Goal: Information Seeking & Learning: Learn about a topic

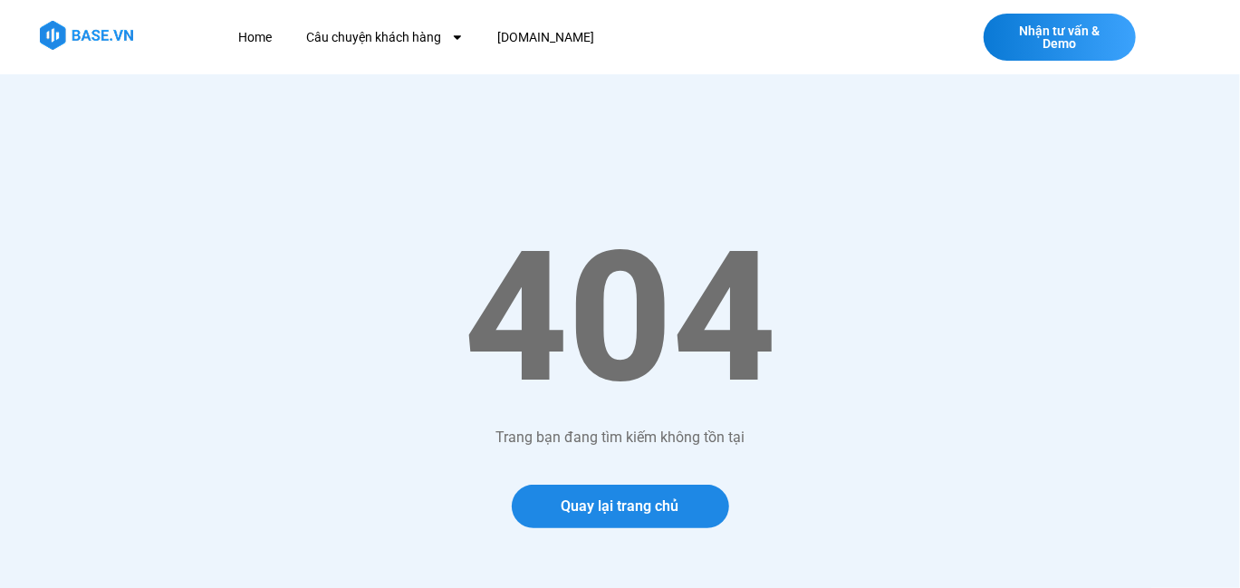
click at [95, 21] on img at bounding box center [86, 35] width 93 height 29
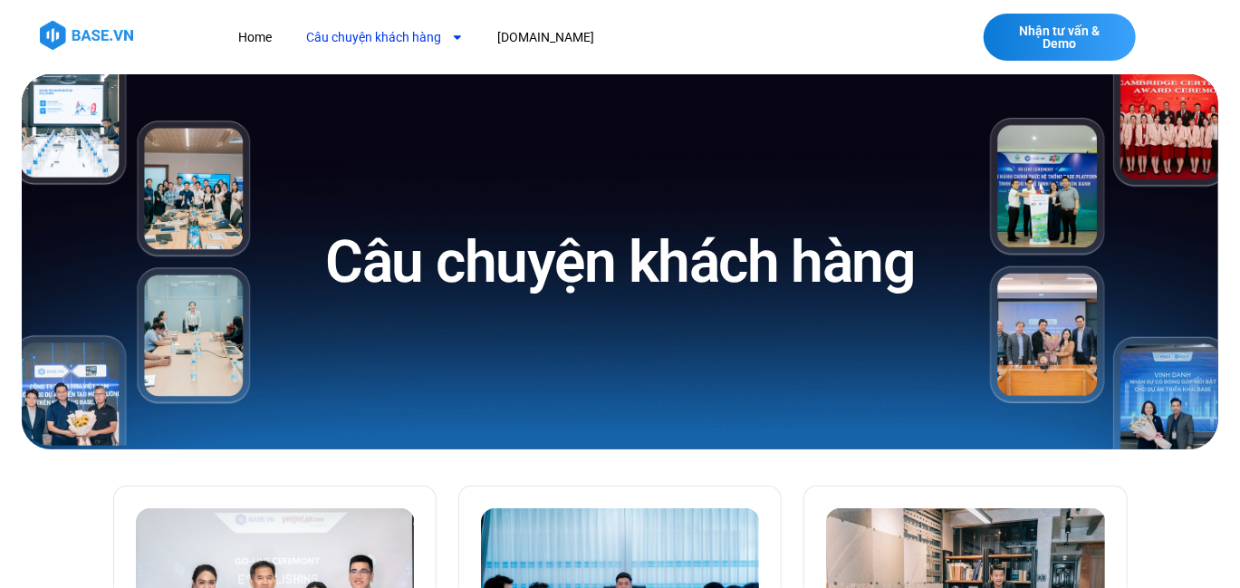
click at [399, 37] on link "Câu chuyện khách hàng" at bounding box center [385, 38] width 184 height 34
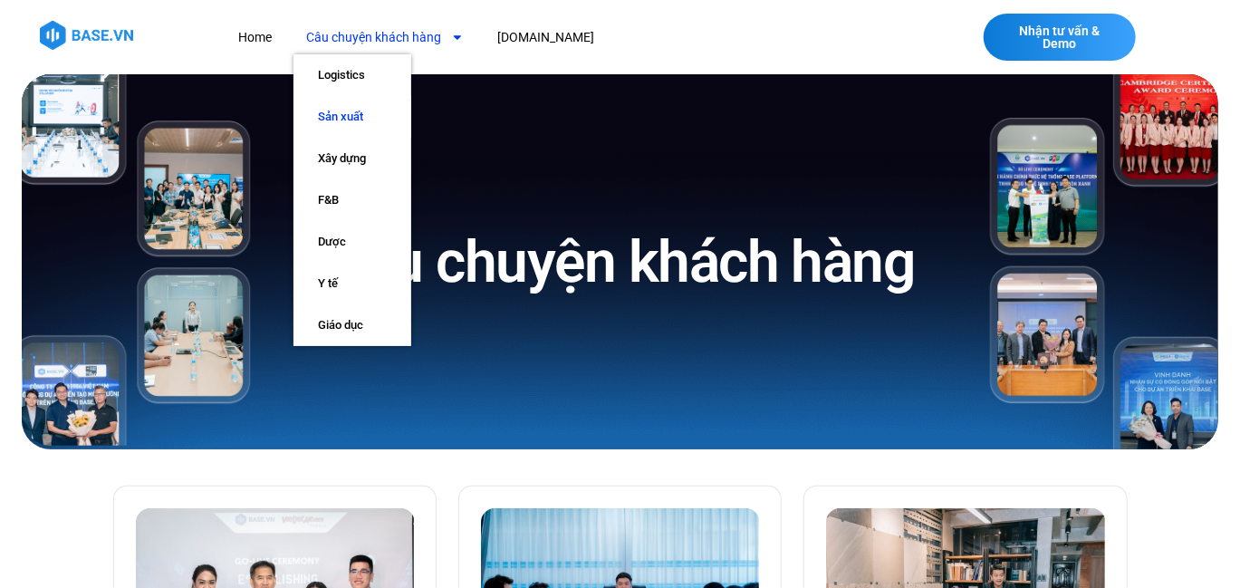
click at [365, 116] on link "Sản xuất" at bounding box center [352, 117] width 118 height 42
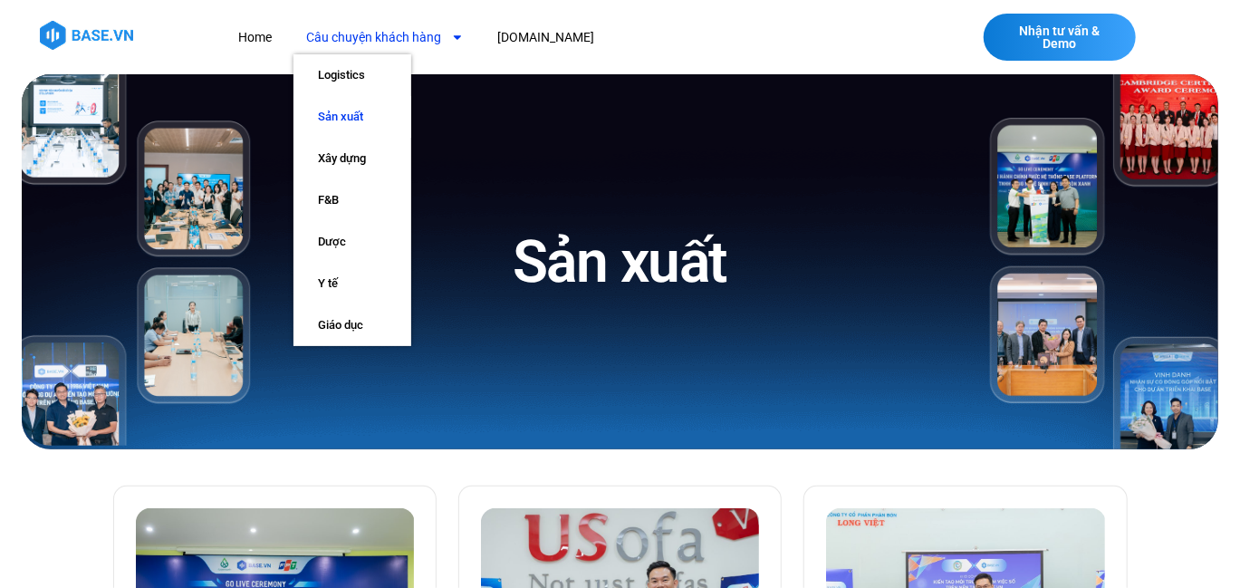
click at [79, 49] on div at bounding box center [87, 38] width 146 height 34
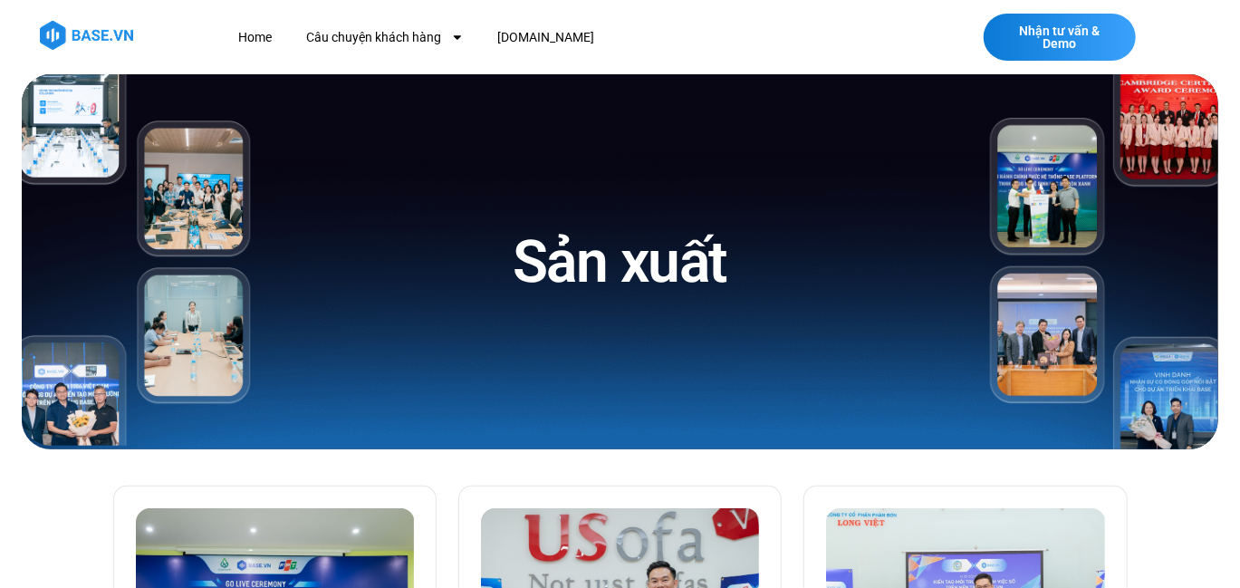
click at [94, 37] on img at bounding box center [86, 35] width 93 height 29
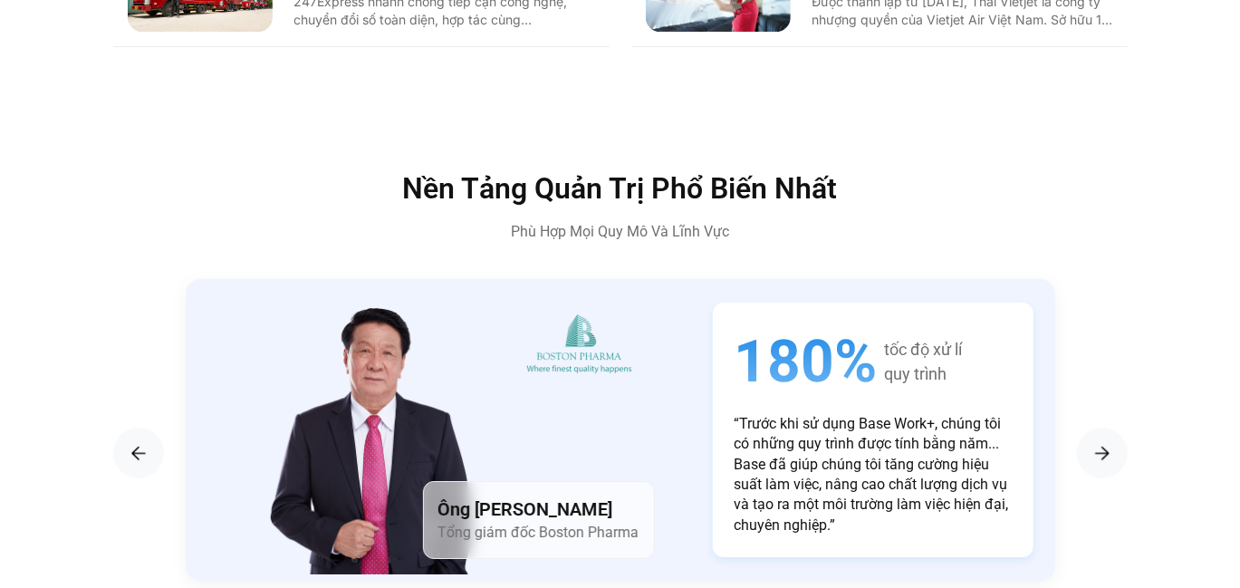
scroll to position [3001, 0]
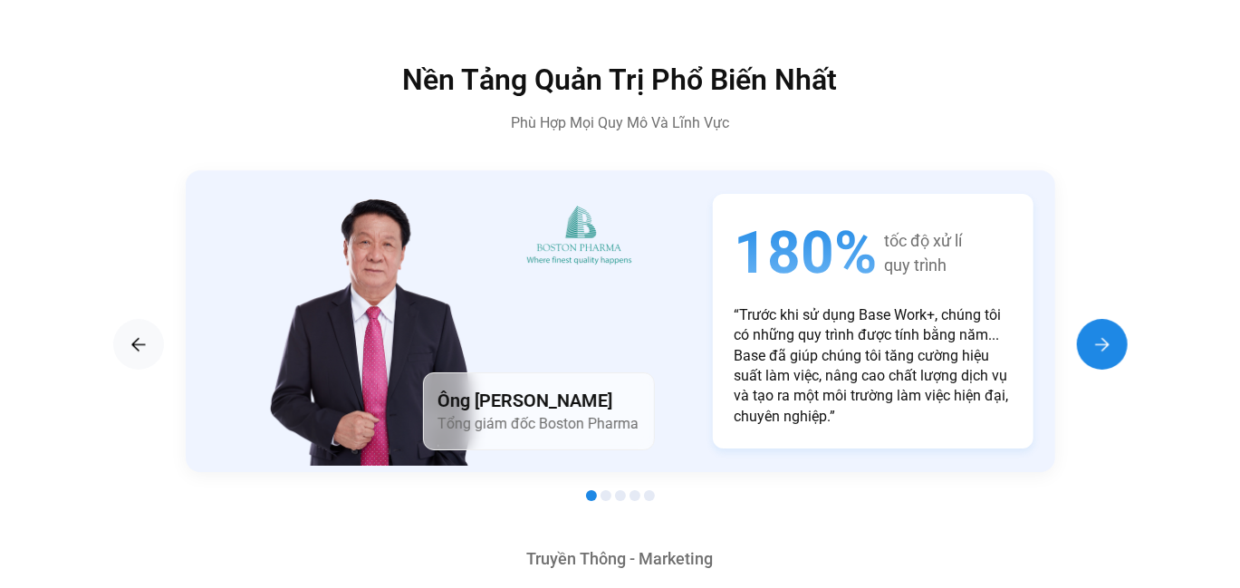
click at [1110, 333] on img "Next slide" at bounding box center [1102, 344] width 22 height 22
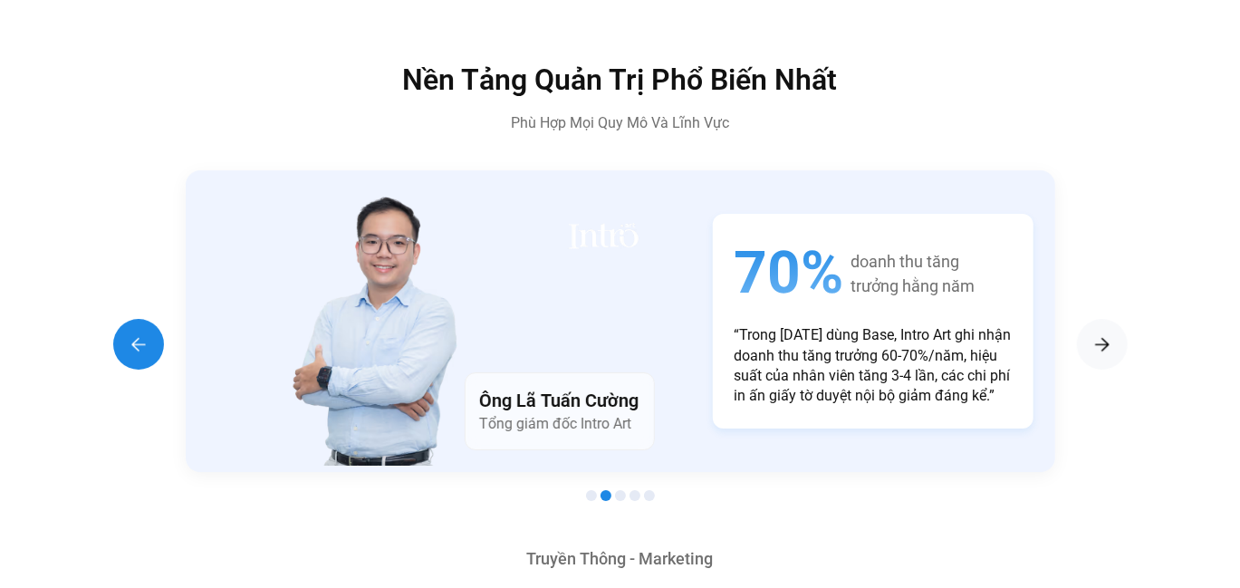
click at [139, 319] on div "Previous slide" at bounding box center [138, 344] width 51 height 51
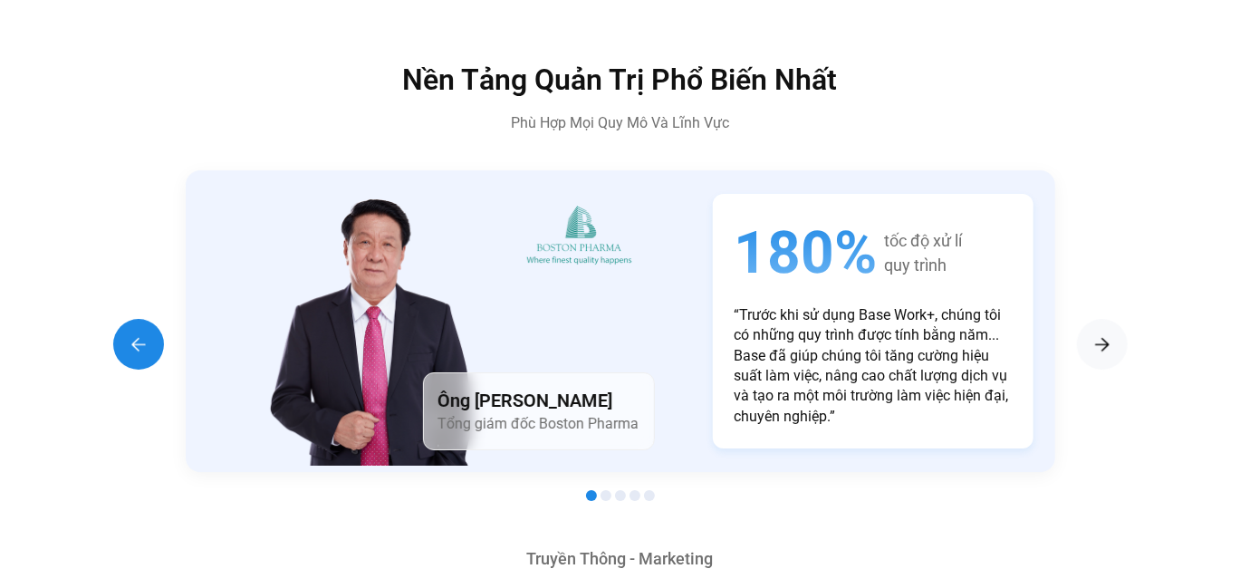
click at [131, 333] on img "Previous slide" at bounding box center [139, 344] width 22 height 22
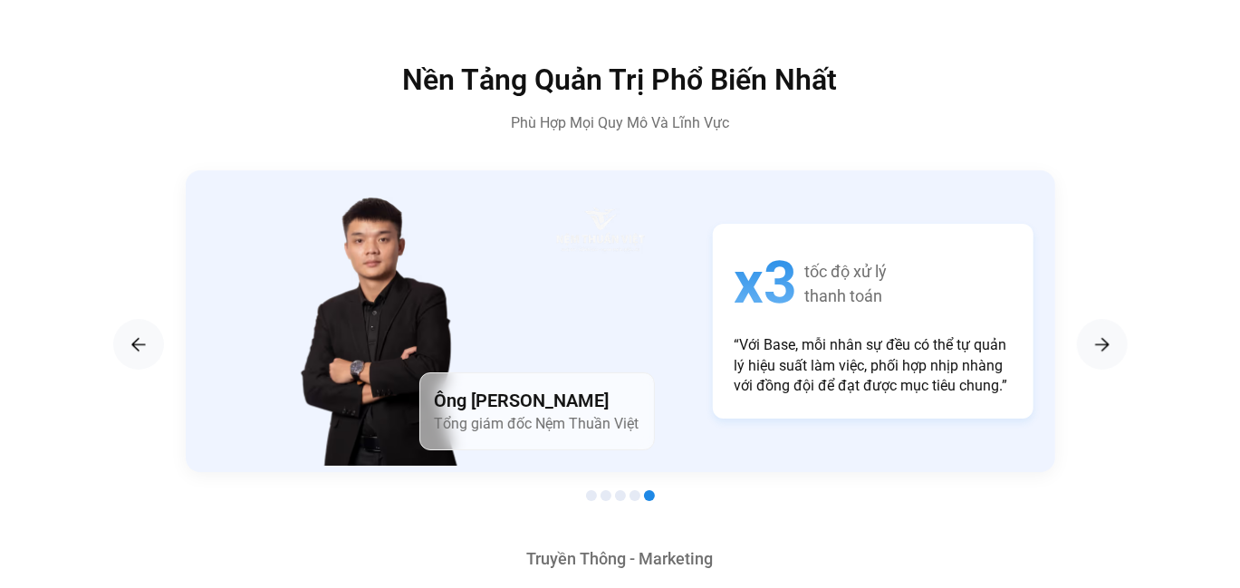
click at [872, 417] on div "Ông Nguyễn Thiện Vũ Tổng giám đốc Nệm Thuần Việt x3 tốc độ xử lý thanh toán “Vớ…" at bounding box center [620, 321] width 869 height 302
click at [1077, 297] on section "Ông Nguyễn Thiện Vũ Tổng giám đốc Nệm Thuần Việt x3 tốc độ xử lý thanh toán “Vớ…" at bounding box center [620, 338] width 1014 height 337
click at [1109, 333] on img "Next slide" at bounding box center [1102, 344] width 22 height 22
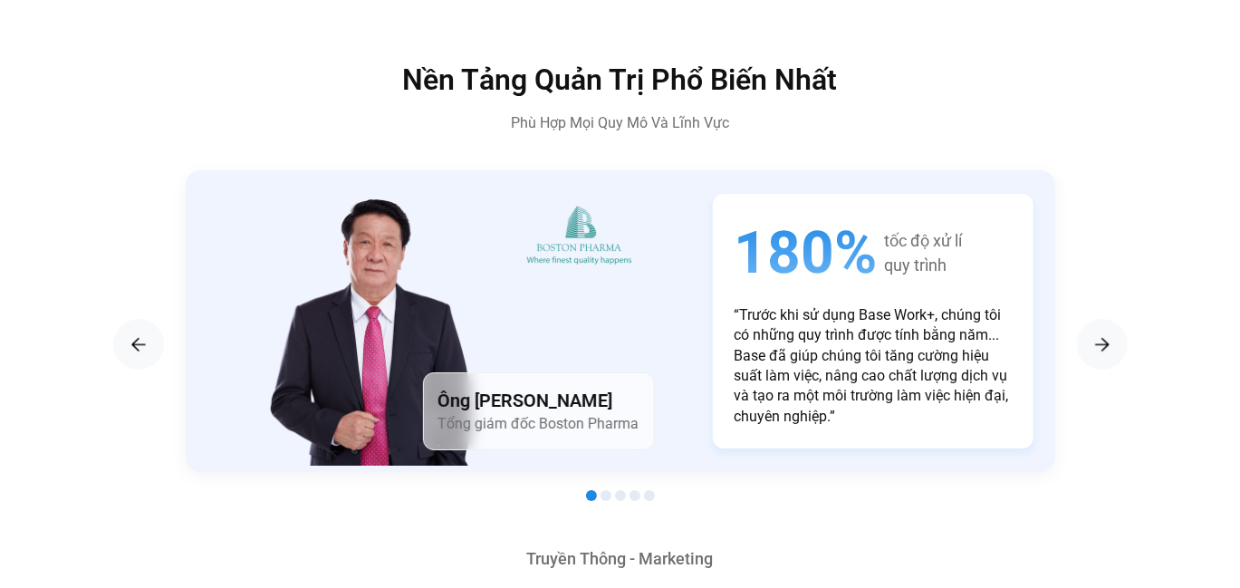
click at [848, 215] on span "180%" at bounding box center [805, 252] width 143 height 75
click at [747, 215] on span "180%" at bounding box center [805, 252] width 143 height 75
click at [748, 215] on span "180%" at bounding box center [805, 252] width 143 height 75
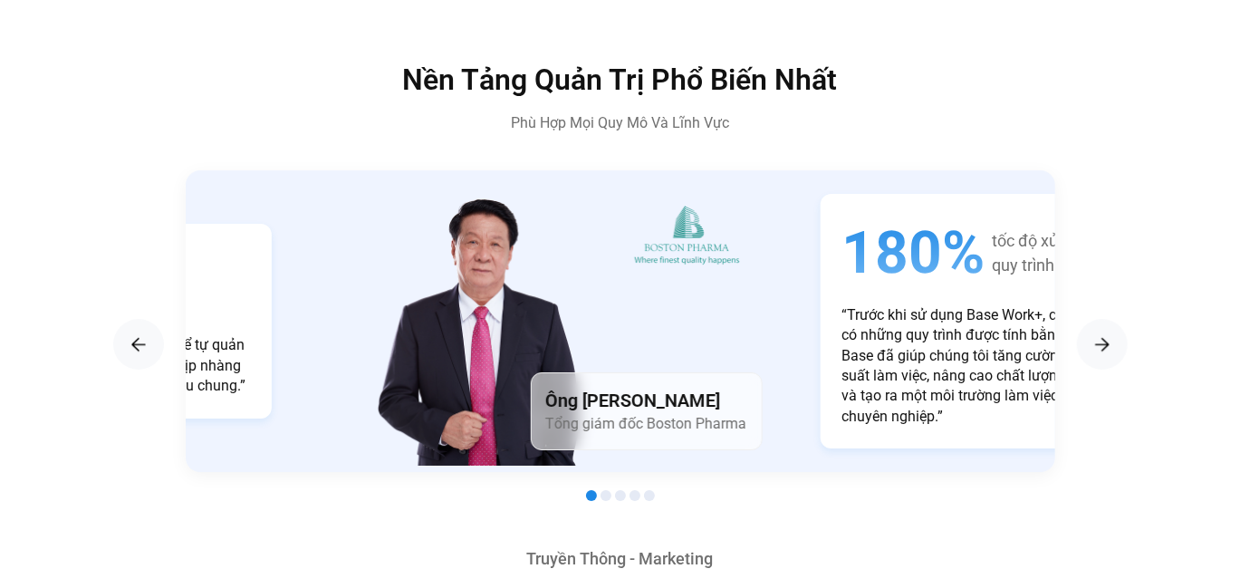
click at [841, 237] on span "180%" at bounding box center [912, 252] width 143 height 75
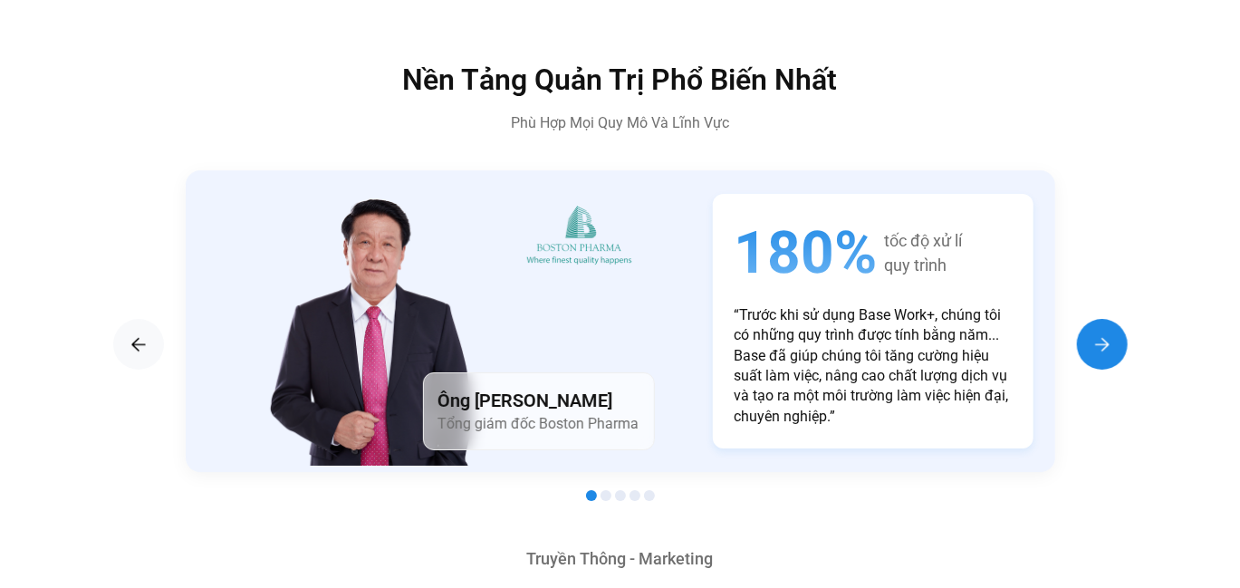
click at [1091, 333] on img "Next slide" at bounding box center [1102, 344] width 22 height 22
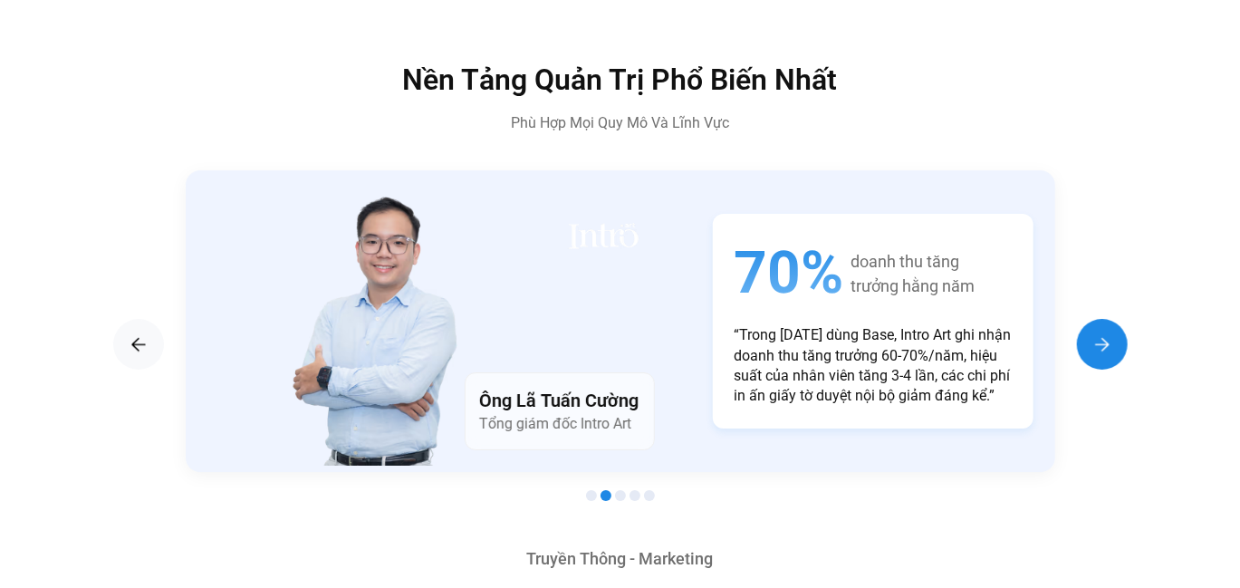
click at [1091, 333] on img "Next slide" at bounding box center [1102, 344] width 22 height 22
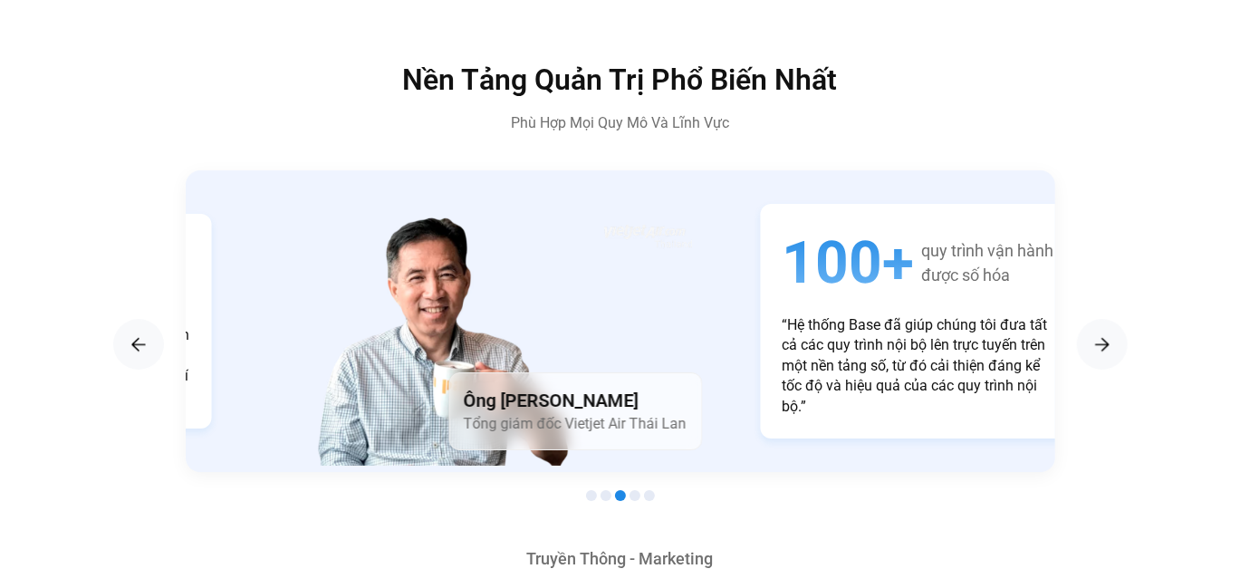
click at [598, 415] on span "Tổng giám đốc Vietjet Air Thái Lan" at bounding box center [575, 423] width 223 height 17
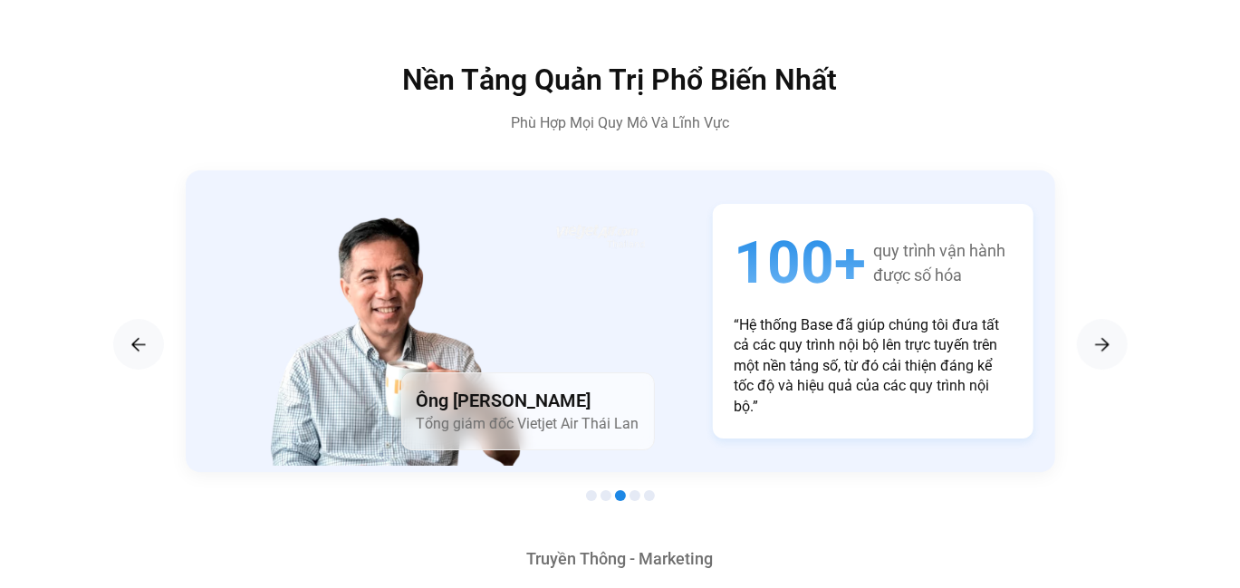
click at [598, 415] on span "Tổng giám đốc Vietjet Air Thái Lan" at bounding box center [528, 423] width 223 height 17
click at [1106, 333] on img "Next slide" at bounding box center [1102, 344] width 22 height 22
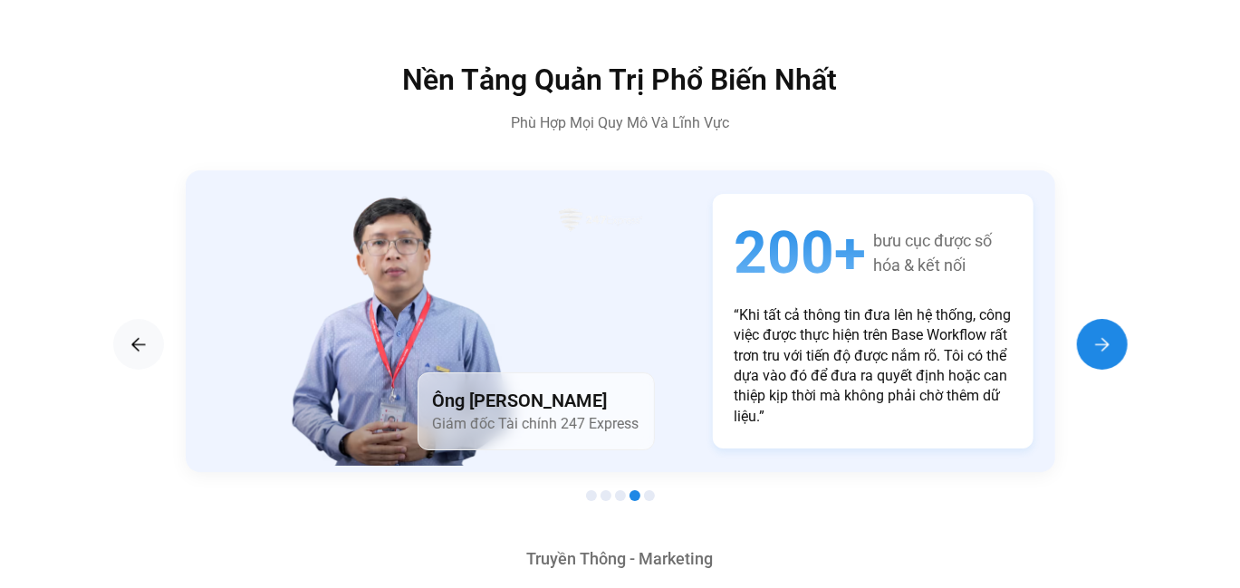
click at [1106, 333] on img "Next slide" at bounding box center [1102, 344] width 22 height 22
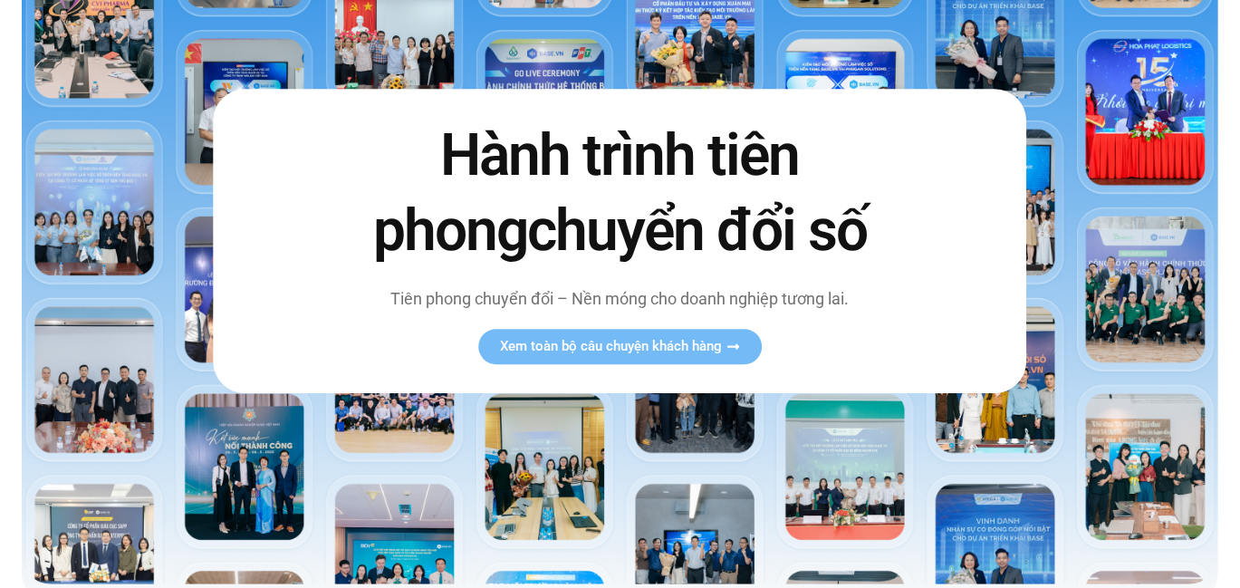
scroll to position [0, 0]
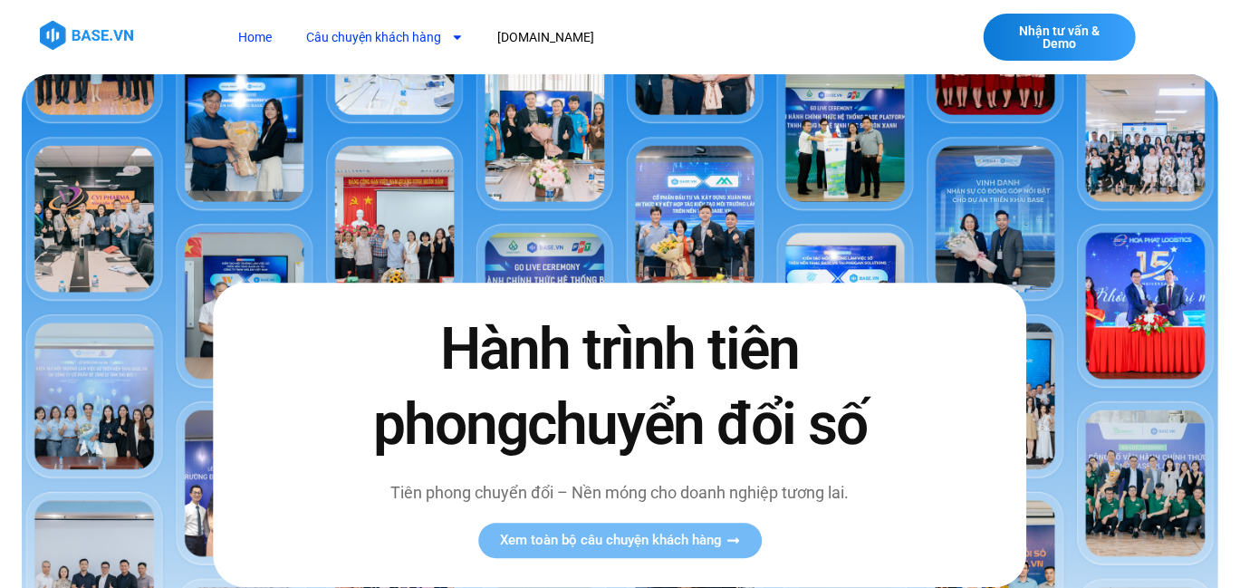
click at [385, 25] on link "Câu chuyện khách hàng" at bounding box center [385, 38] width 184 height 34
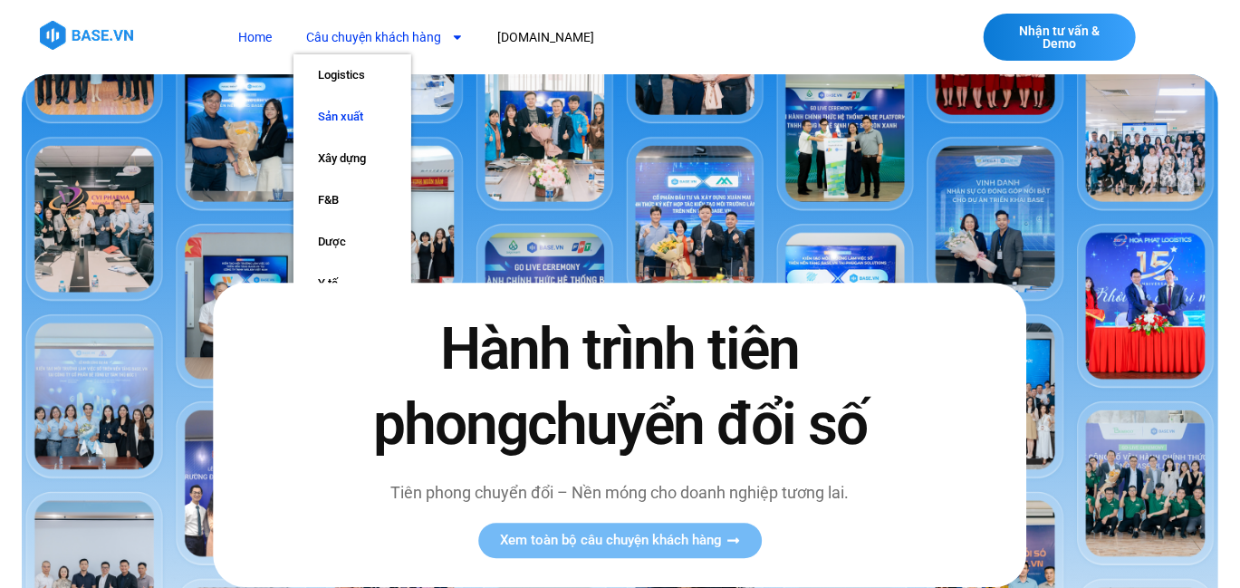
click at [340, 124] on link "Sản xuất" at bounding box center [352, 117] width 118 height 42
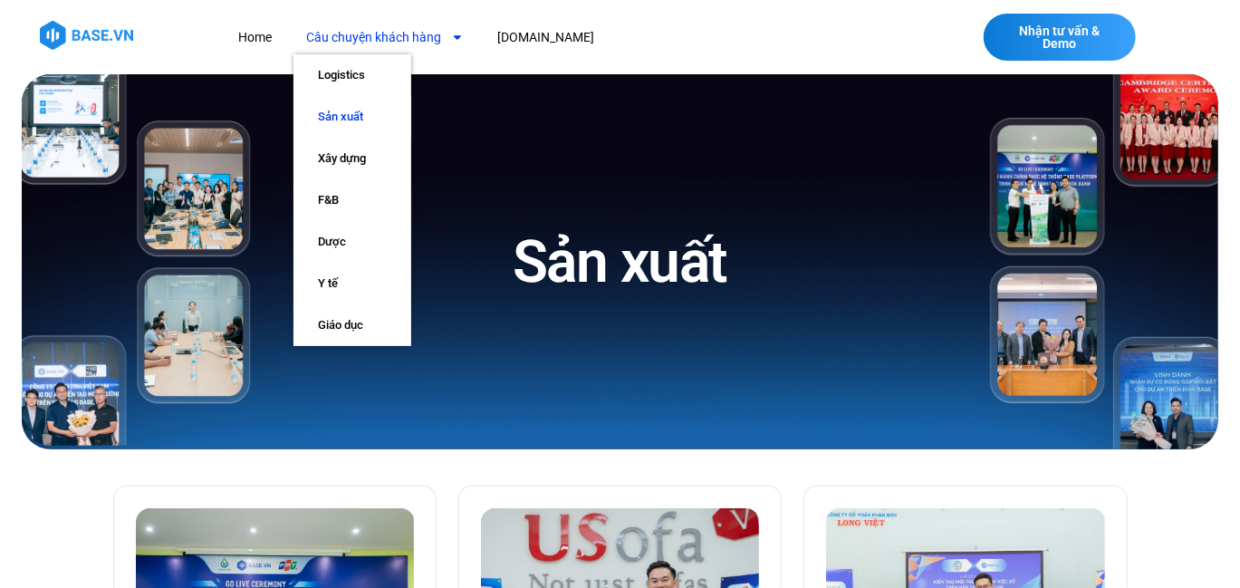
click at [380, 48] on link "Câu chuyện khách hàng" at bounding box center [385, 38] width 184 height 34
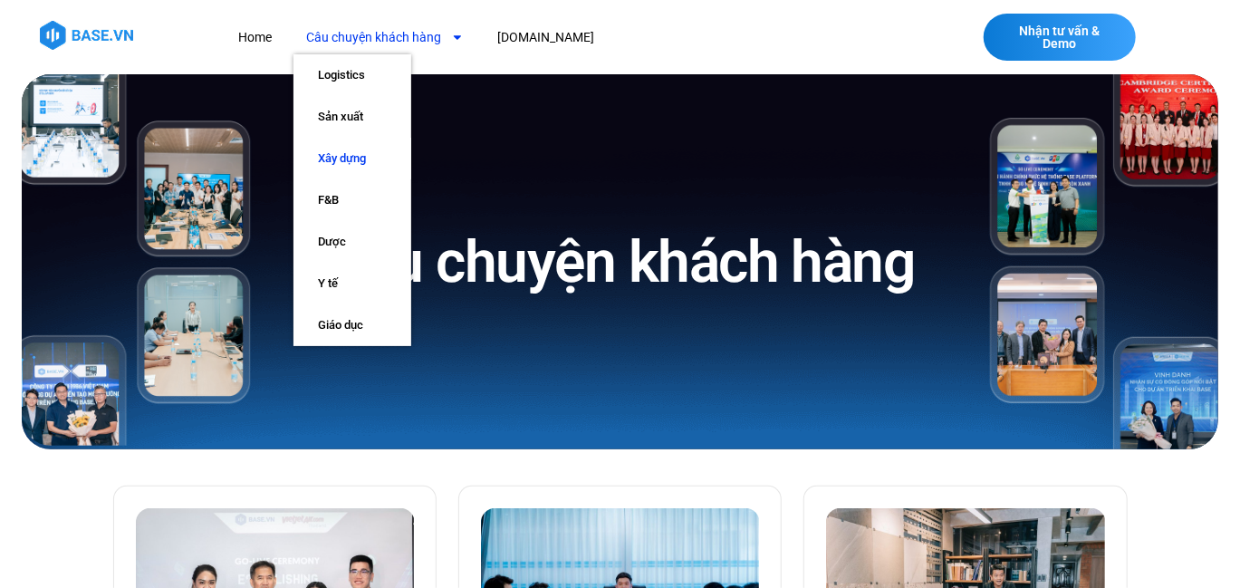
click at [357, 157] on link "Xây dựng" at bounding box center [352, 159] width 118 height 42
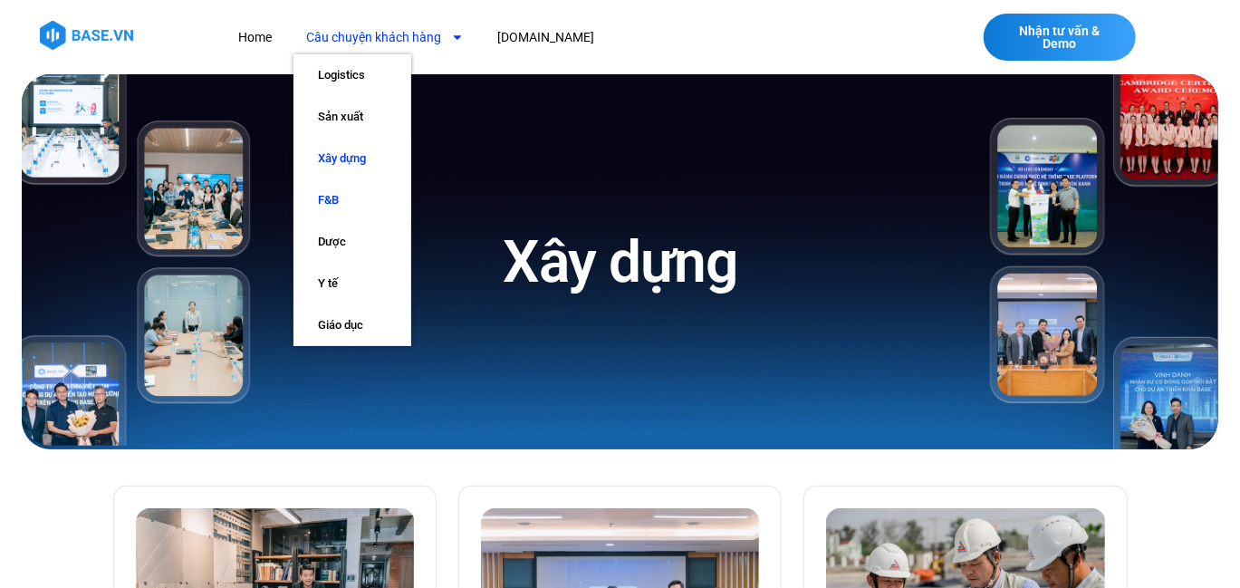
click at [362, 207] on link "F&B" at bounding box center [352, 200] width 118 height 42
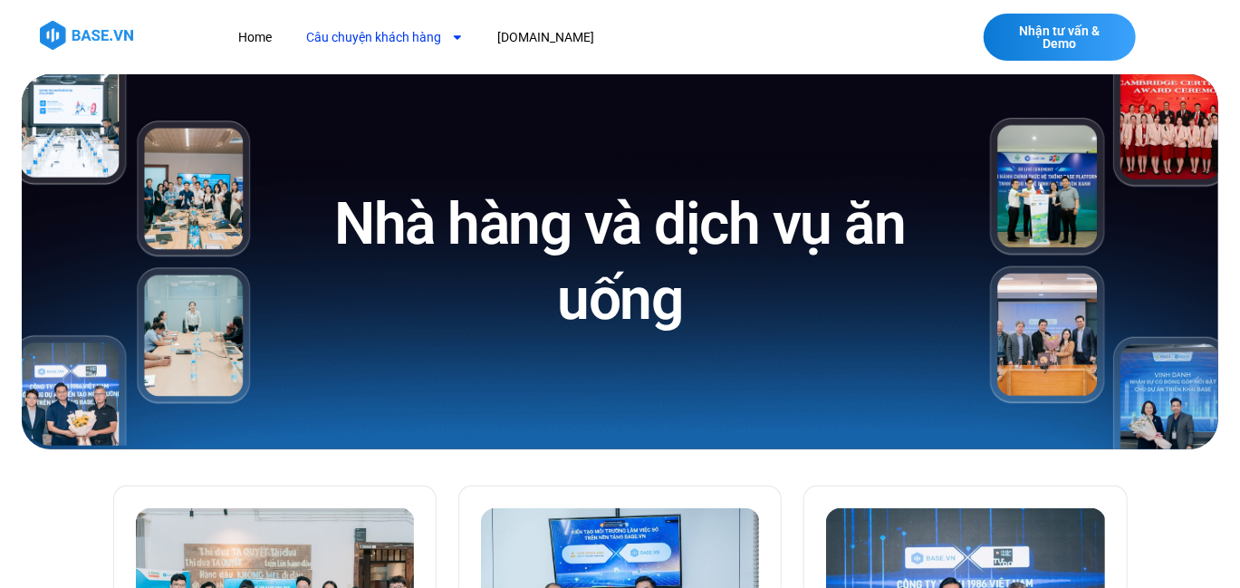
click at [404, 31] on link "Câu chuyện khách hàng" at bounding box center [385, 38] width 184 height 34
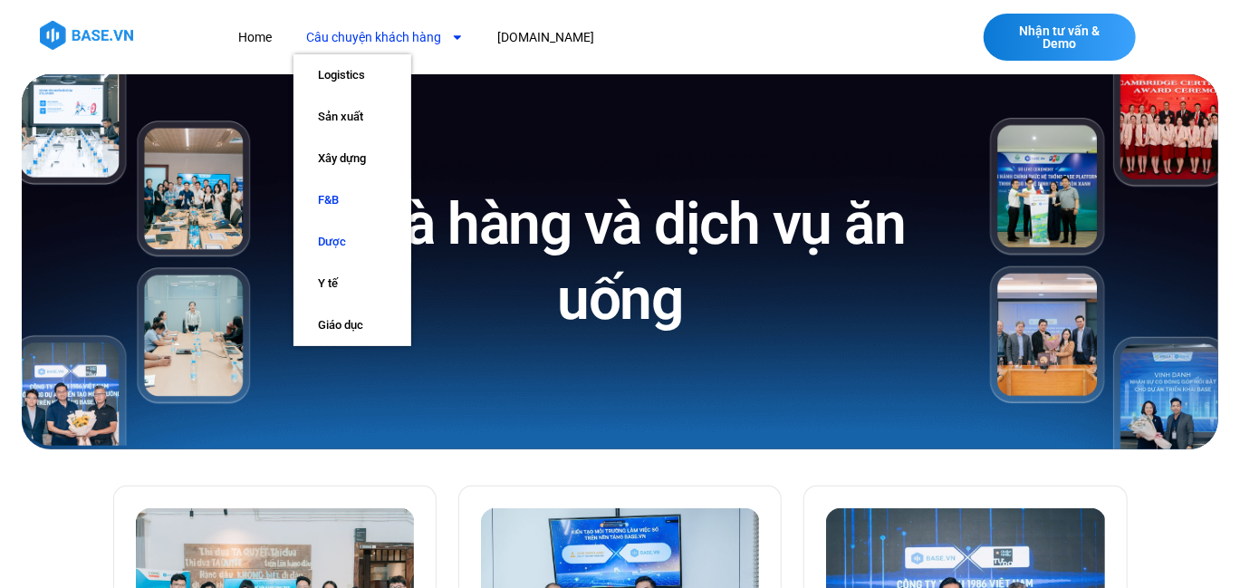
click at [362, 232] on link "Dược" at bounding box center [352, 242] width 118 height 42
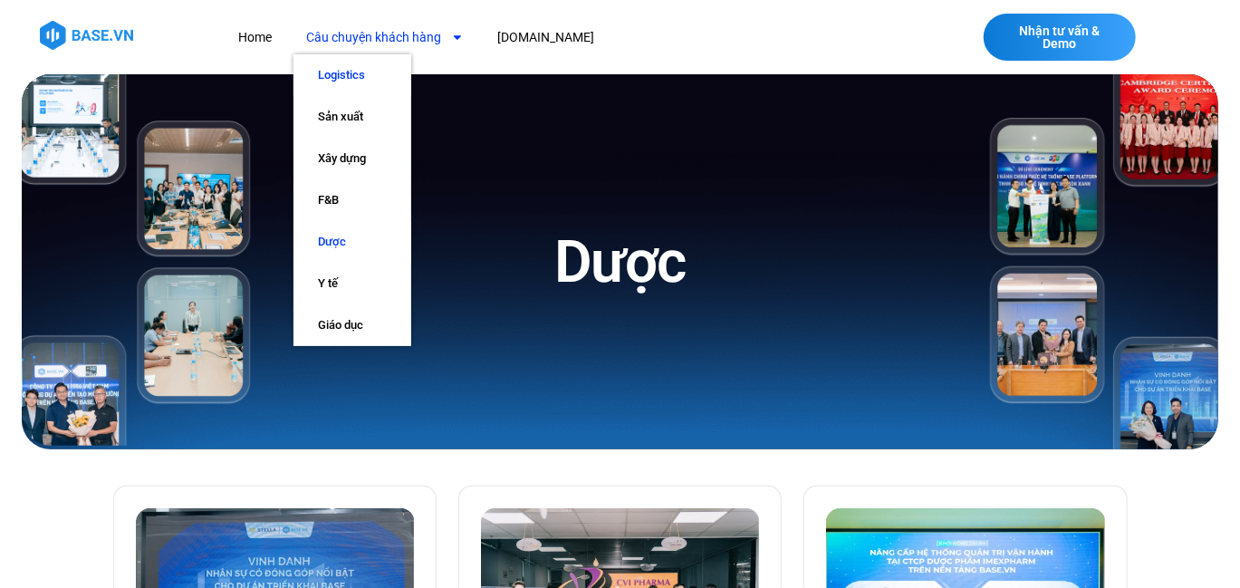
click at [356, 69] on link "Logistics" at bounding box center [352, 75] width 118 height 42
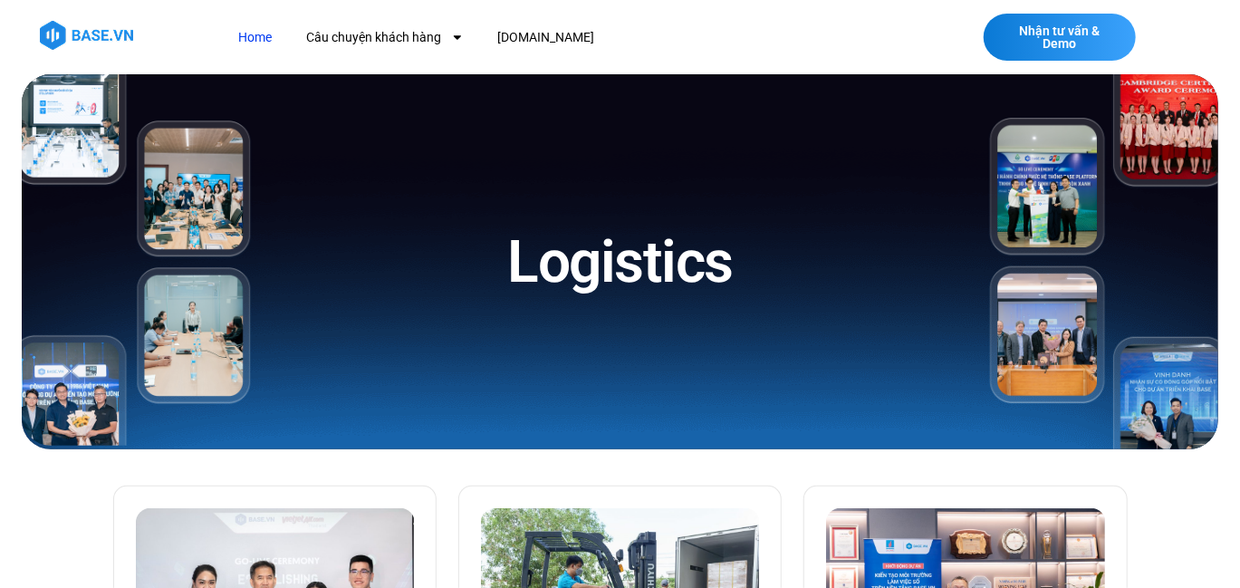
click at [269, 24] on link "Home" at bounding box center [255, 38] width 61 height 34
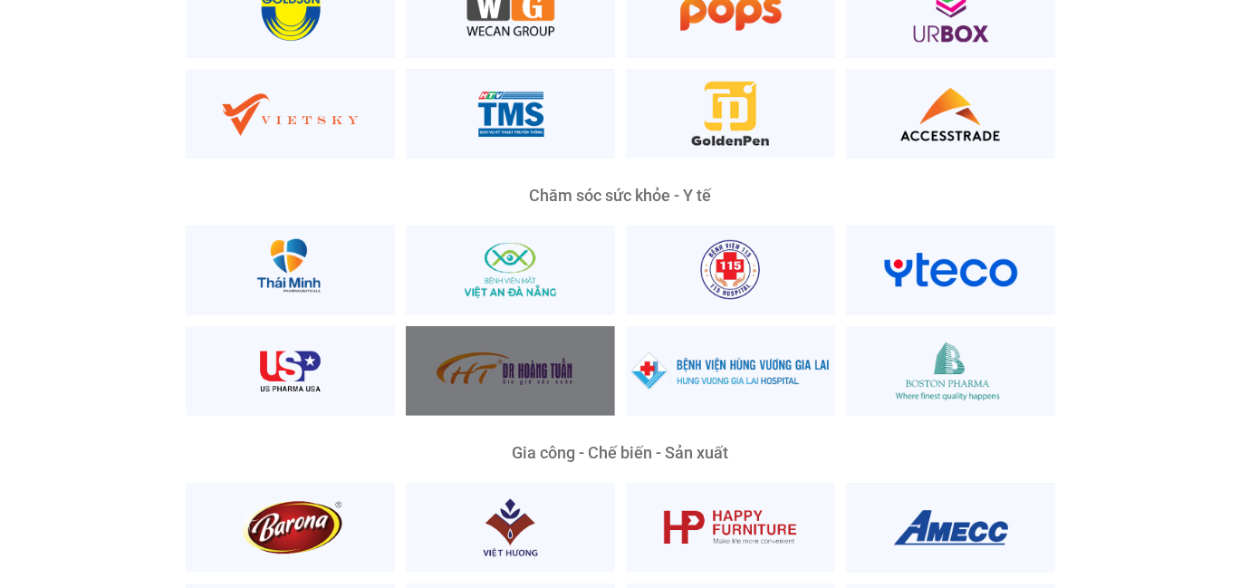
scroll to position [3893, 0]
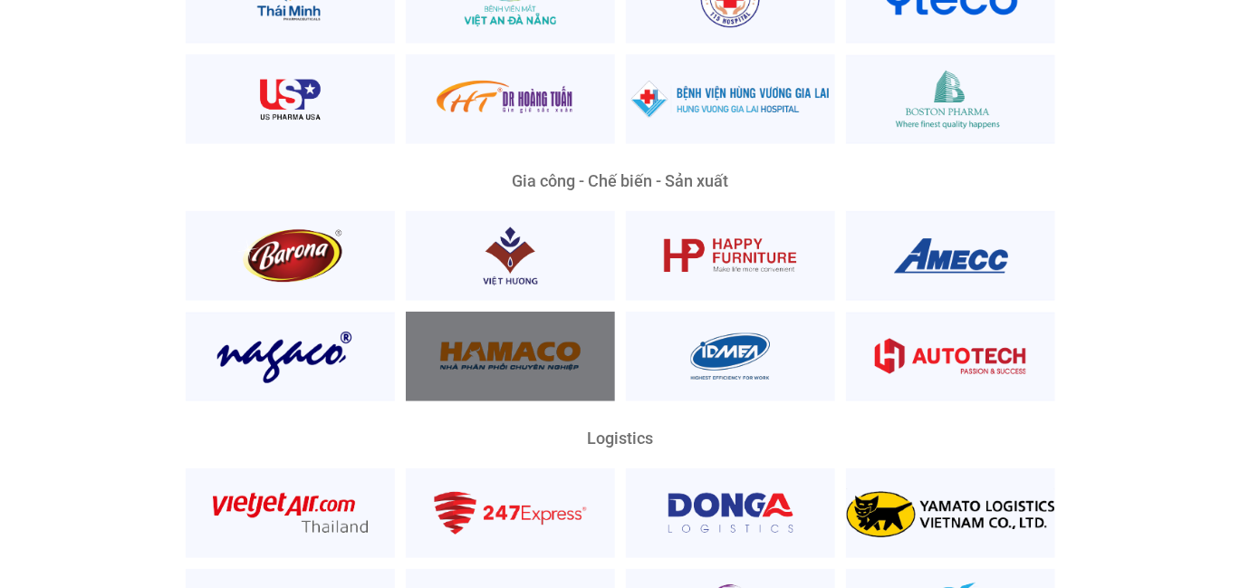
click at [576, 339] on div at bounding box center [510, 356] width 209 height 90
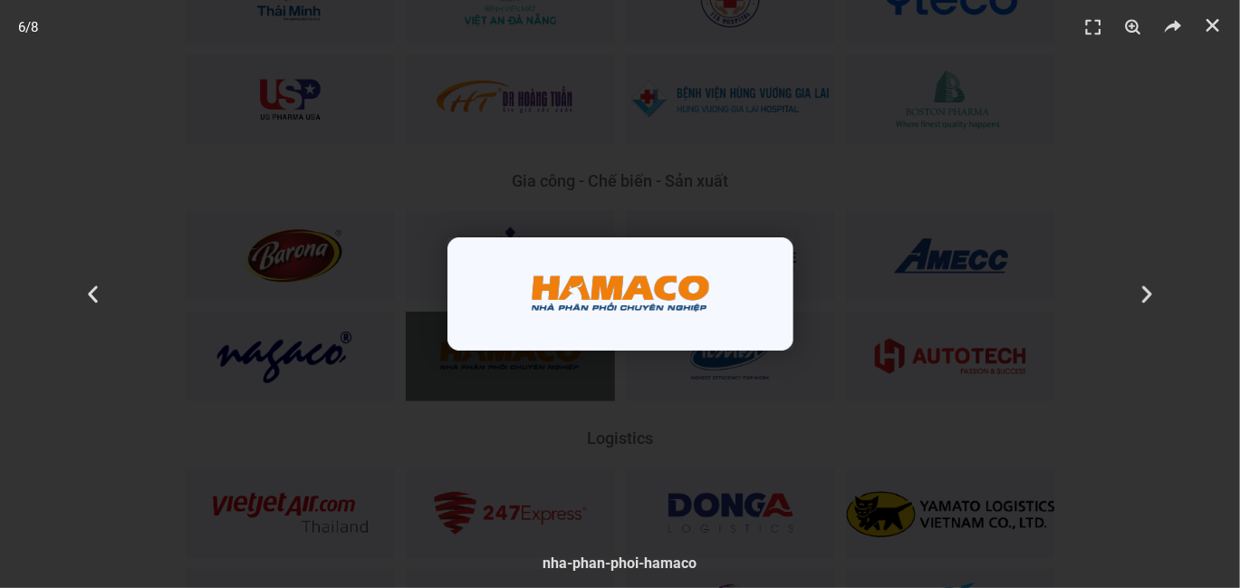
click at [971, 338] on div "6 / 8" at bounding box center [619, 293] width 1113 height 461
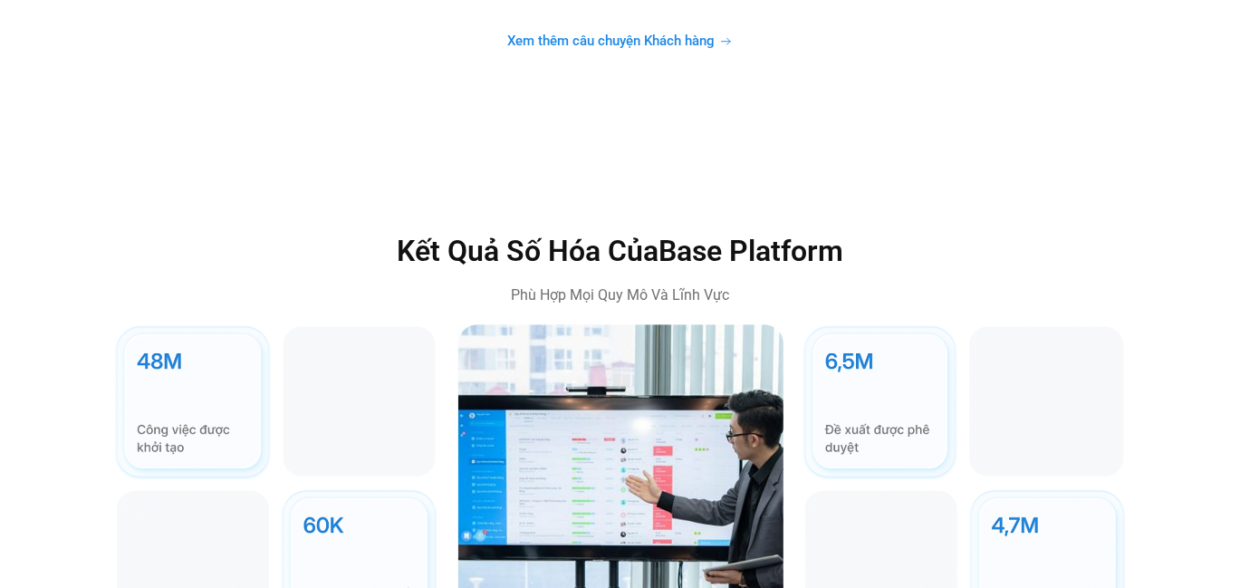
click at [675, 34] on span "Xem thêm câu chuyện Khách hàng" at bounding box center [610, 41] width 207 height 14
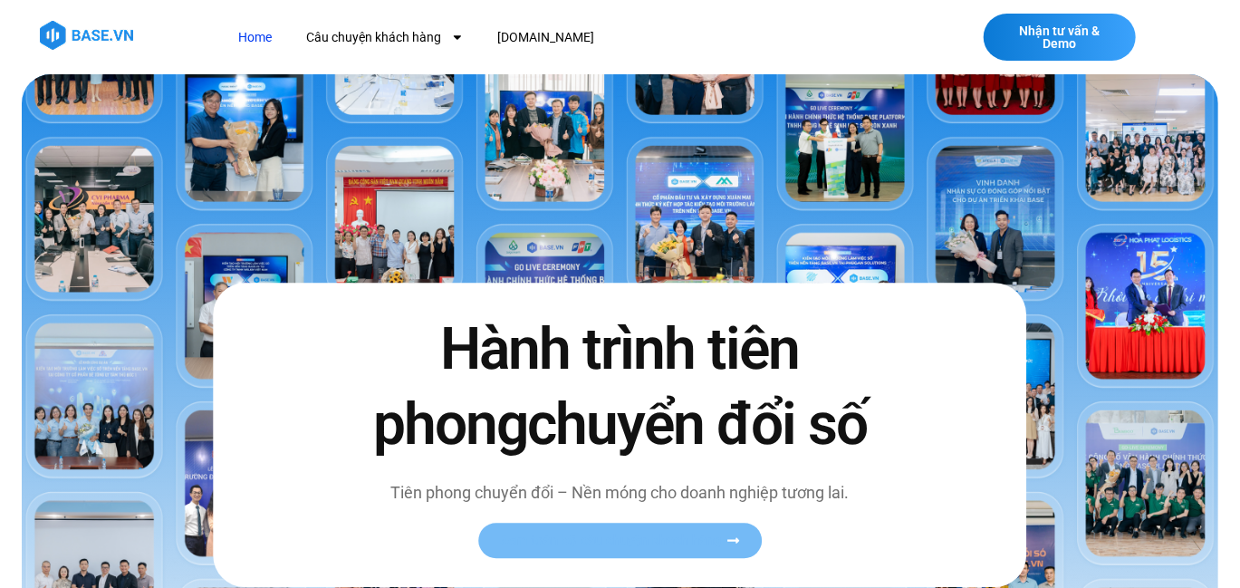
click at [646, 540] on span "Xem toàn bộ câu chuyện khách hàng" at bounding box center [611, 541] width 222 height 14
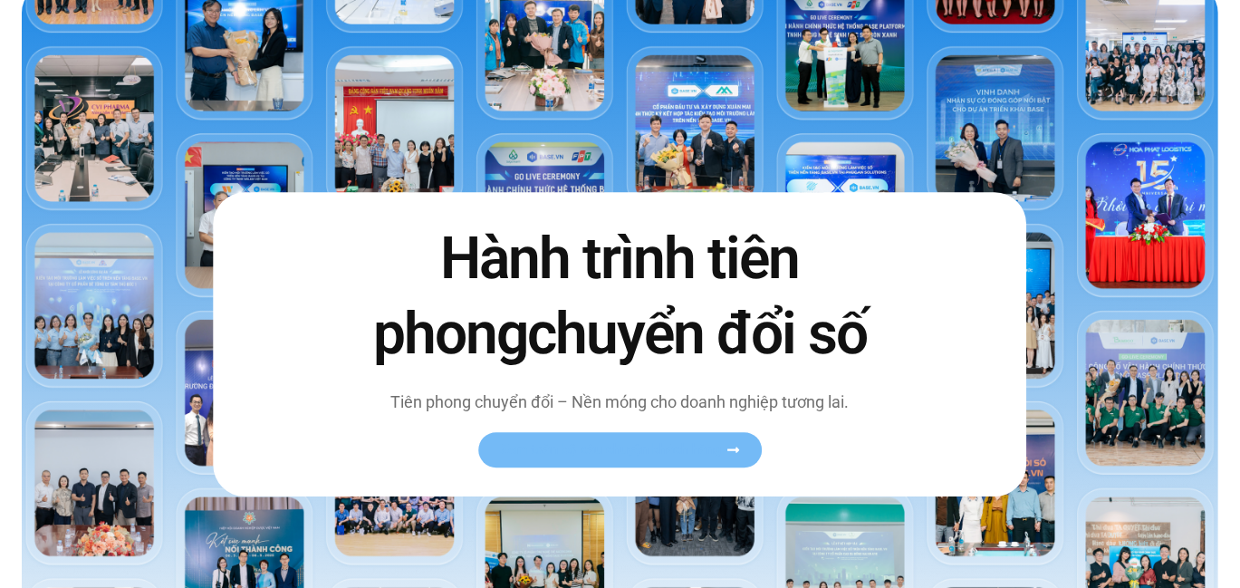
click at [638, 453] on span "Xem toàn bộ câu chuyện khách hàng" at bounding box center [611, 451] width 222 height 14
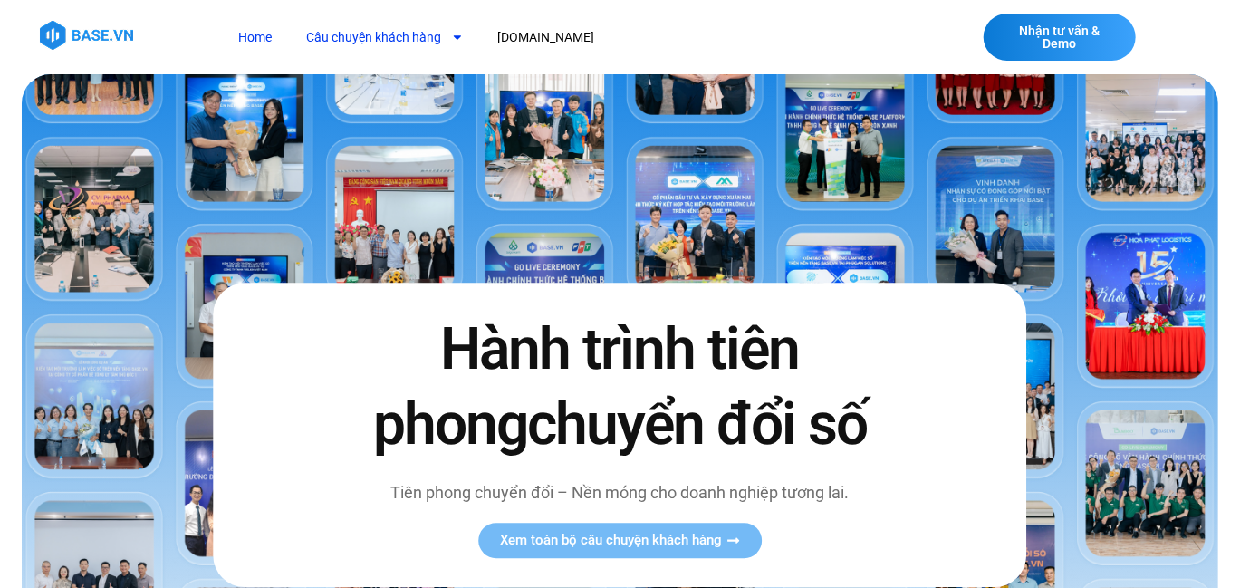
click at [350, 26] on link "Câu chuyện khách hàng" at bounding box center [385, 38] width 184 height 34
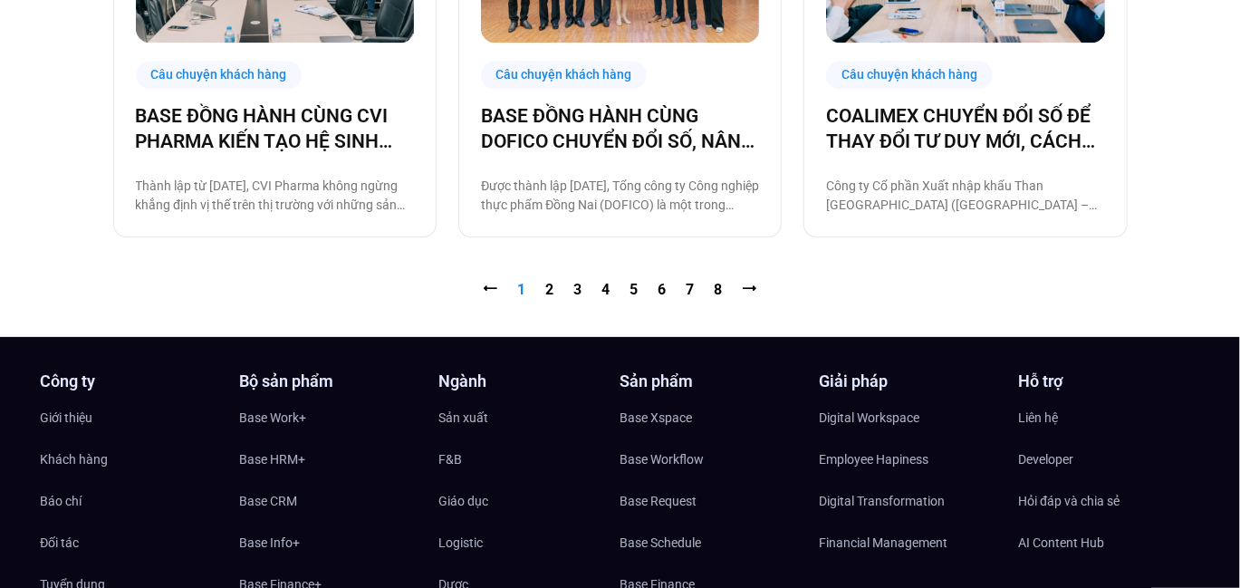
scroll to position [2002, 0]
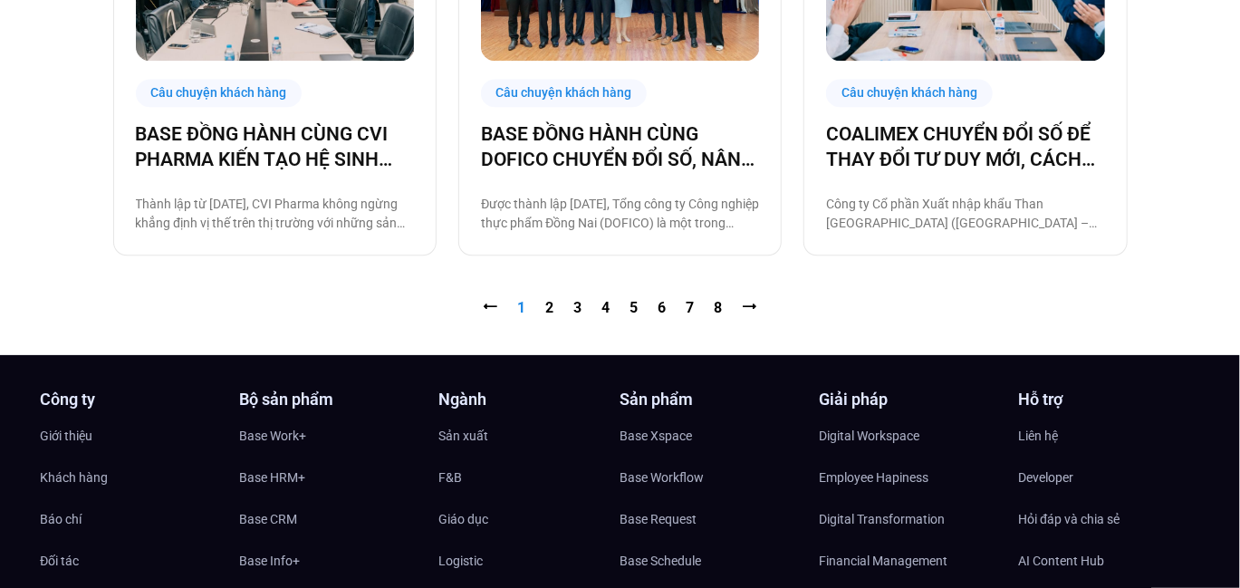
click at [543, 310] on nav "⭠ Trang 1 Trang 2 Trang 3 Trang 4 Trang 5 Trang 6 Trang 7 Trang 8 ⭢" at bounding box center [620, 308] width 1014 height 22
click at [544, 308] on nav "⭠ Trang 1 Trang 2 Trang 3 Trang 4 Trang 5 Trang 6 Trang 7 Trang 8 ⭢" at bounding box center [620, 308] width 1014 height 22
click at [551, 302] on link "Trang 2" at bounding box center [550, 307] width 8 height 17
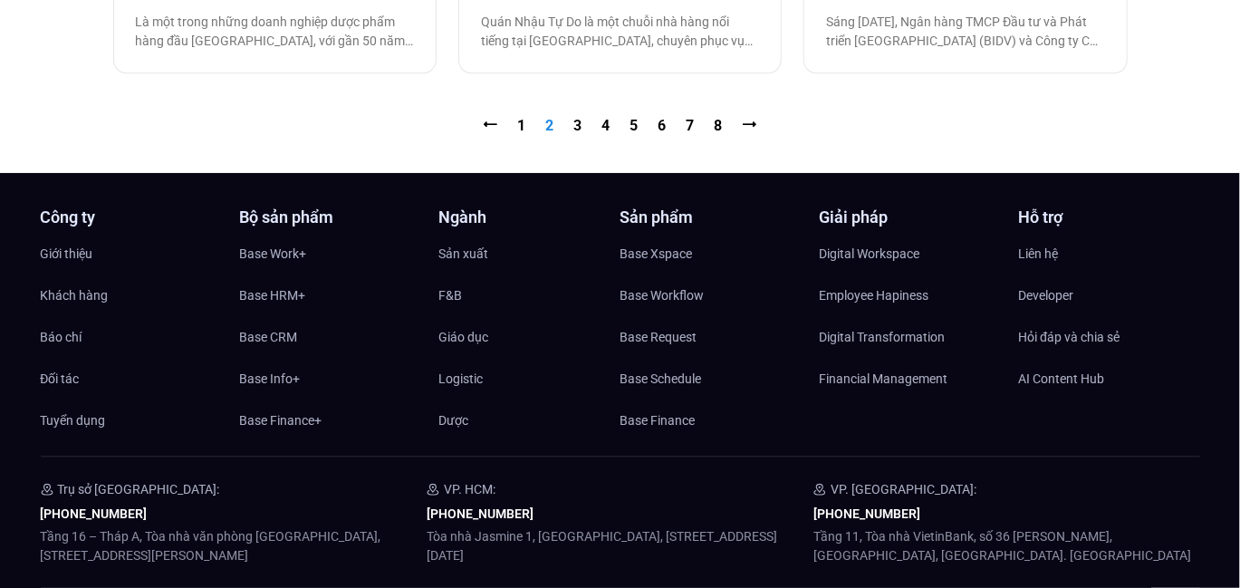
scroll to position [2093, 0]
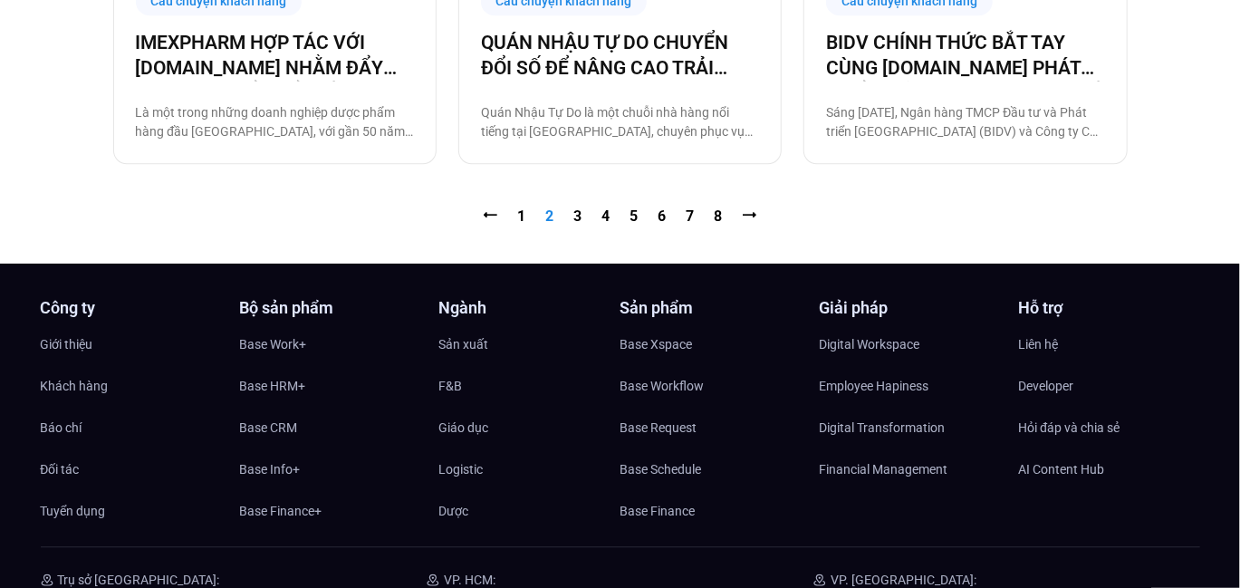
click at [583, 206] on nav "⭠ Trang 1 Trang 2 Trang 3 Trang 4 Trang 5 Trang 6 Trang 7 Trang 8 ⭢" at bounding box center [620, 217] width 1014 height 22
click at [579, 208] on link "Trang 3" at bounding box center [578, 215] width 8 height 17
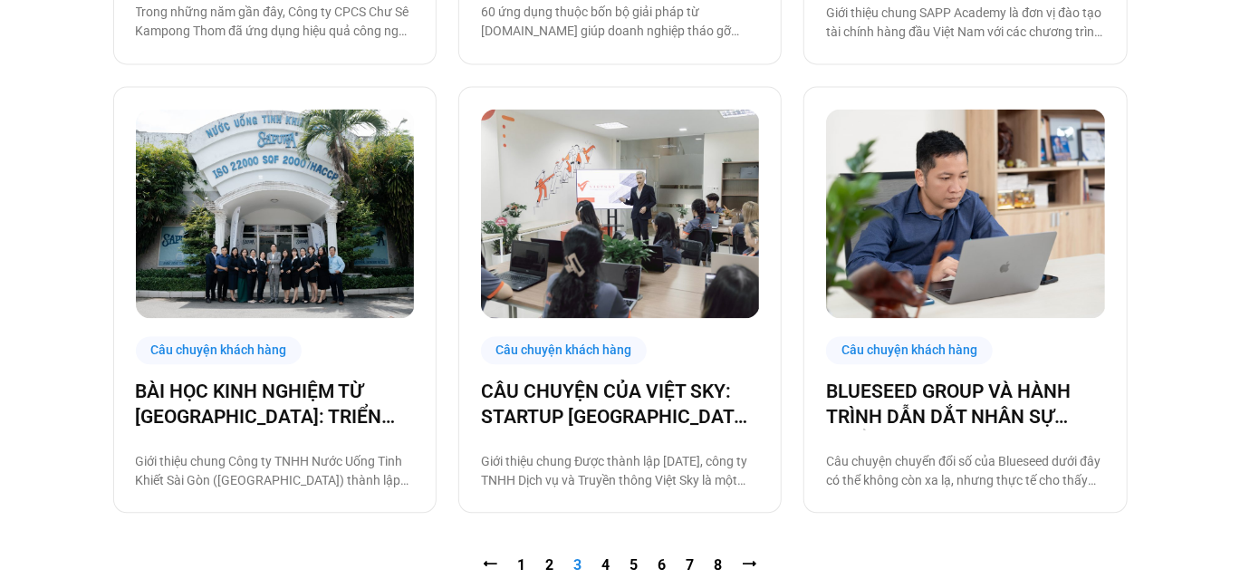
scroll to position [1824, 0]
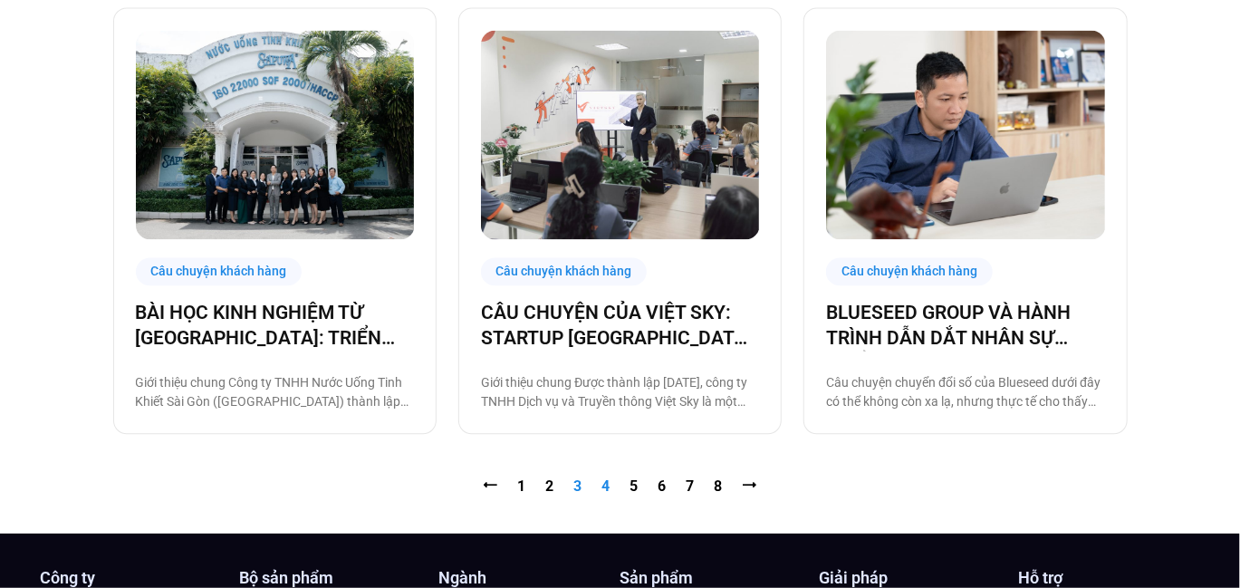
click at [606, 478] on link "Trang 4" at bounding box center [606, 485] width 8 height 17
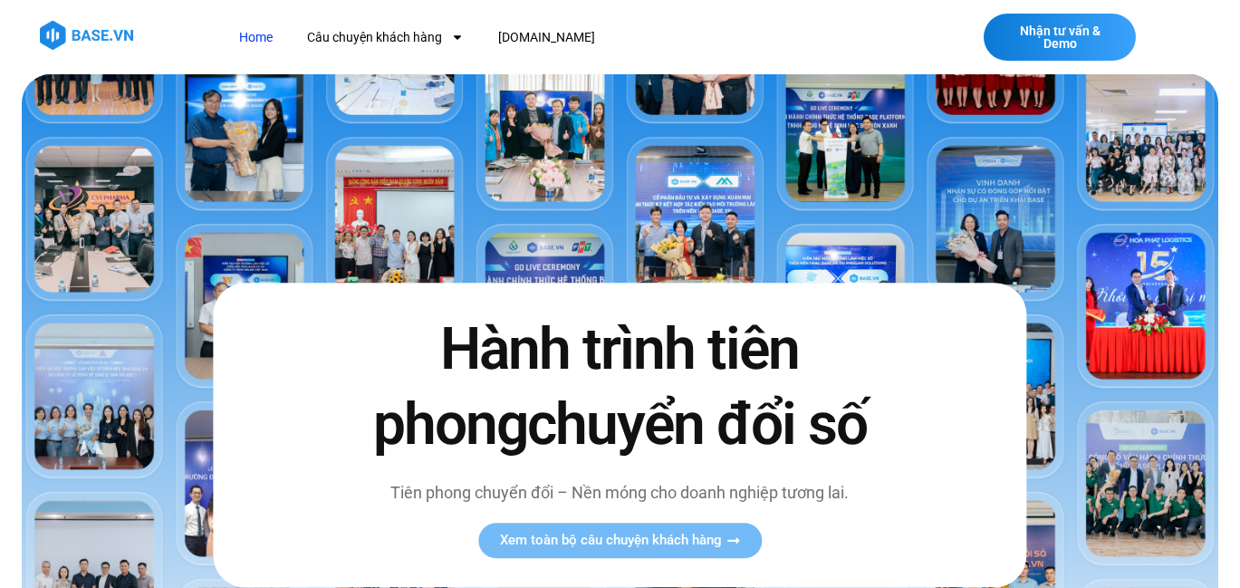
scroll to position [284, 0]
click at [61, 33] on img at bounding box center [86, 35] width 93 height 29
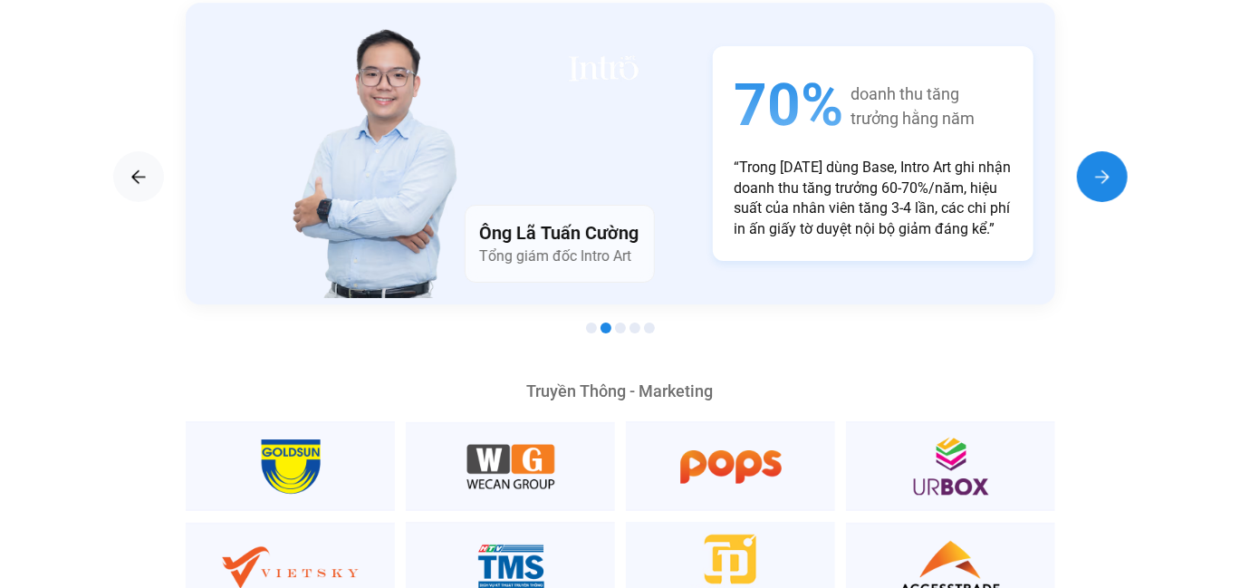
click at [1093, 166] on img "Next slide" at bounding box center [1102, 177] width 22 height 22
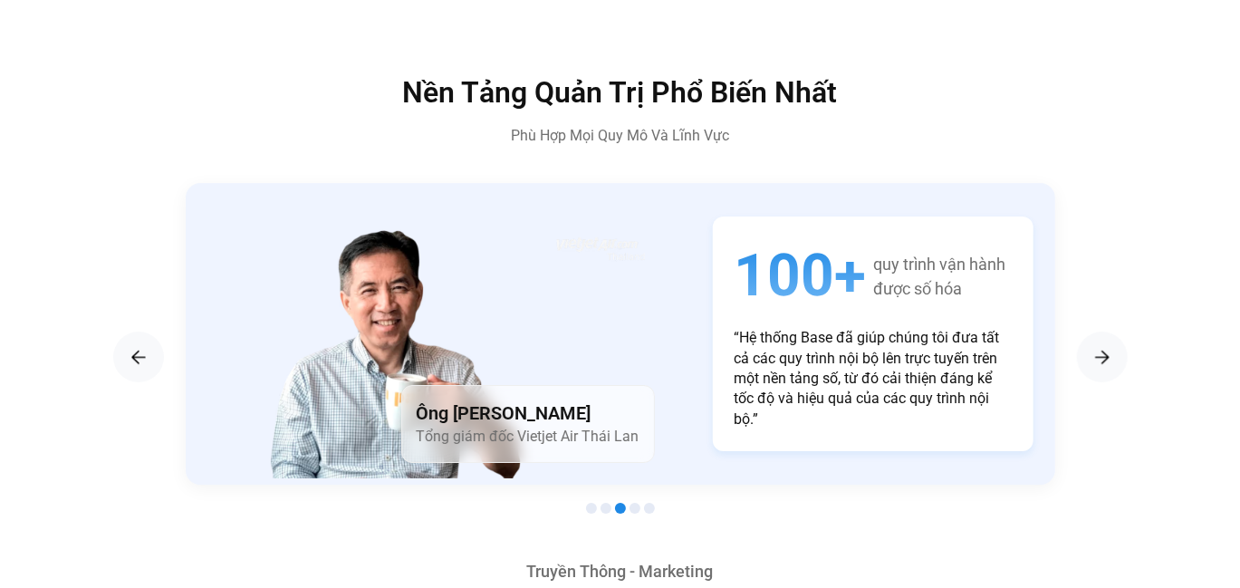
scroll to position [2988, 0]
click at [150, 331] on div "Previous slide" at bounding box center [138, 356] width 51 height 51
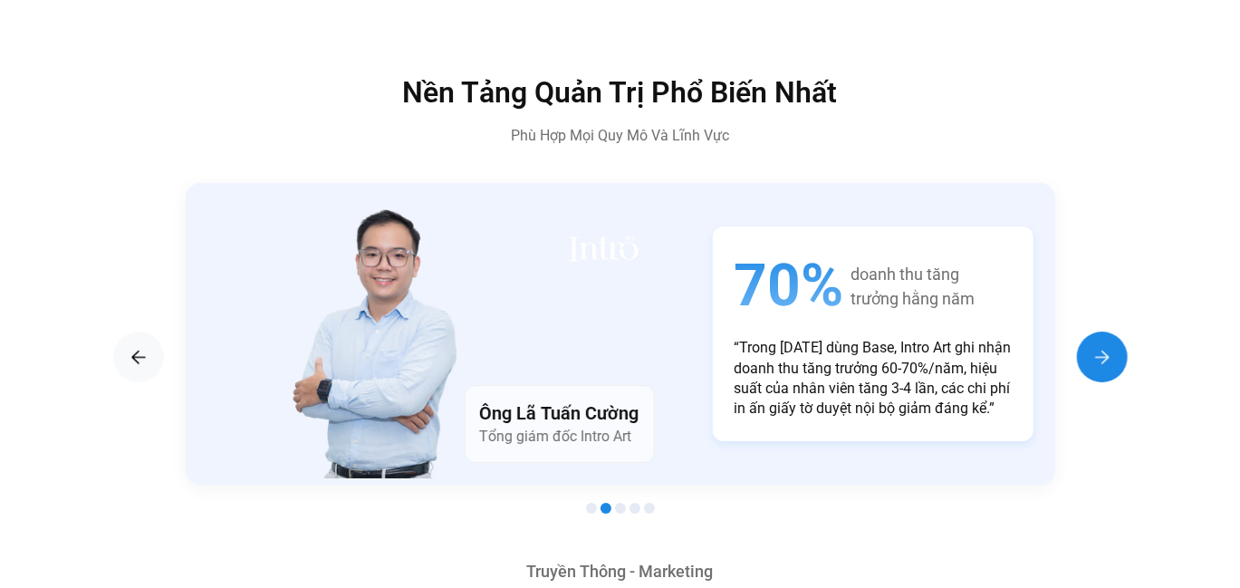
click at [1109, 331] on div "Next slide" at bounding box center [1102, 356] width 51 height 51
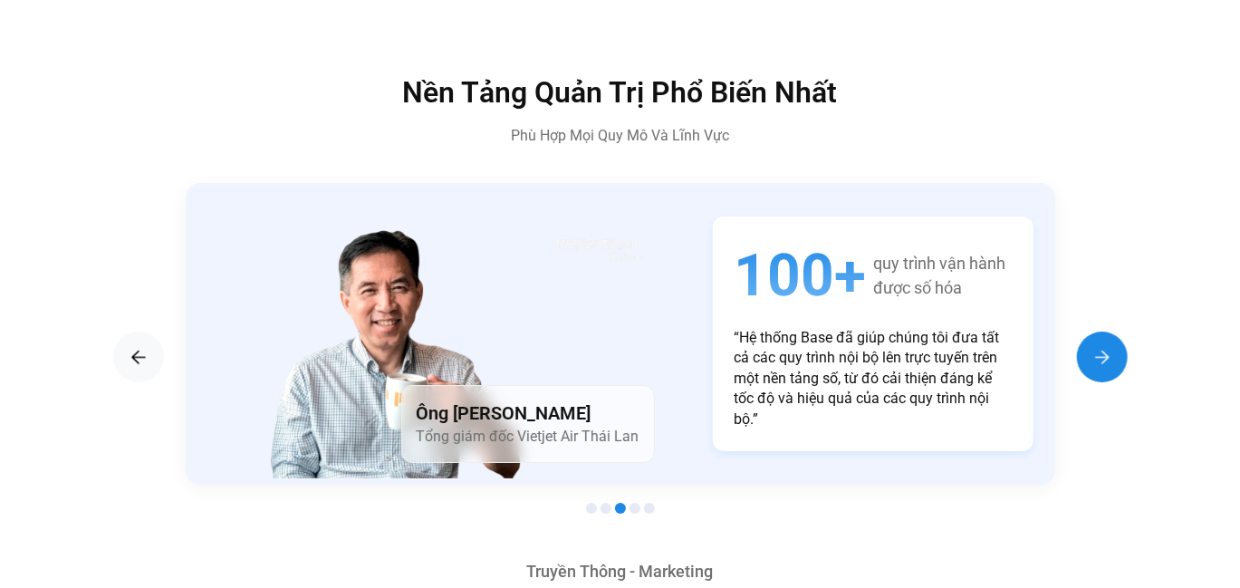
click at [1109, 331] on div "Next slide" at bounding box center [1102, 356] width 51 height 51
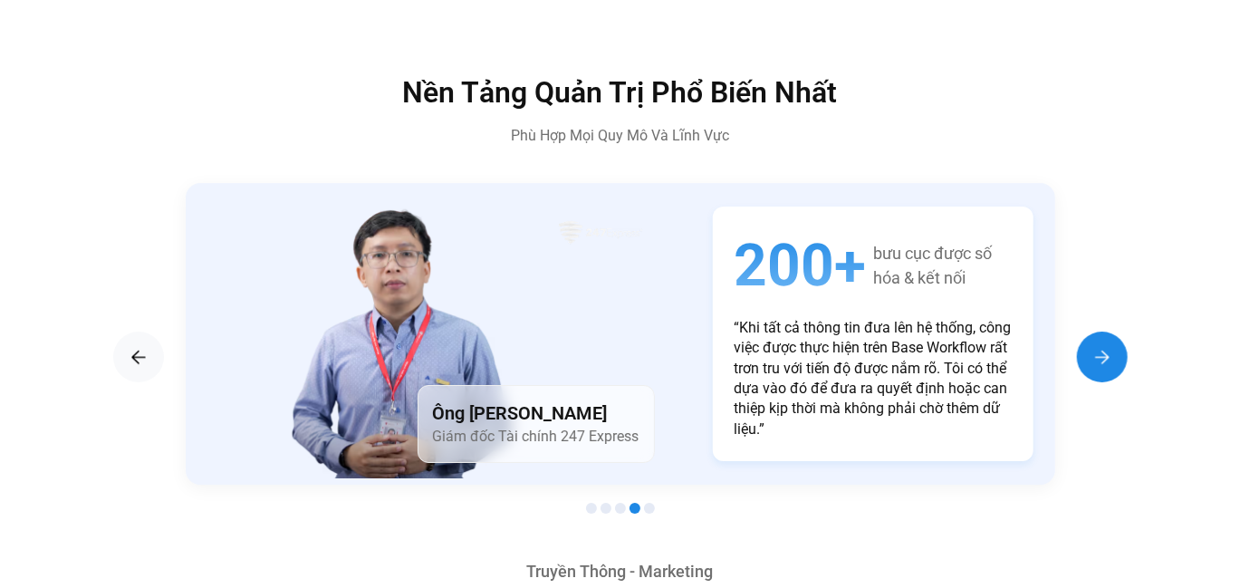
click at [1109, 331] on div "Next slide" at bounding box center [1102, 356] width 51 height 51
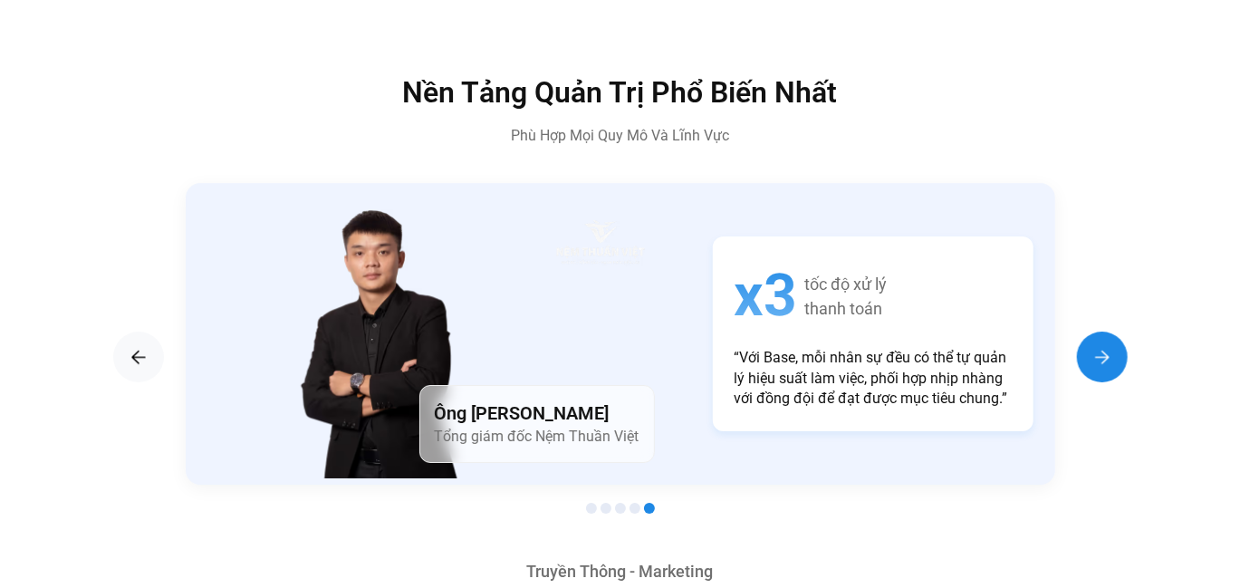
click at [1109, 346] on img "Next slide" at bounding box center [1102, 357] width 22 height 22
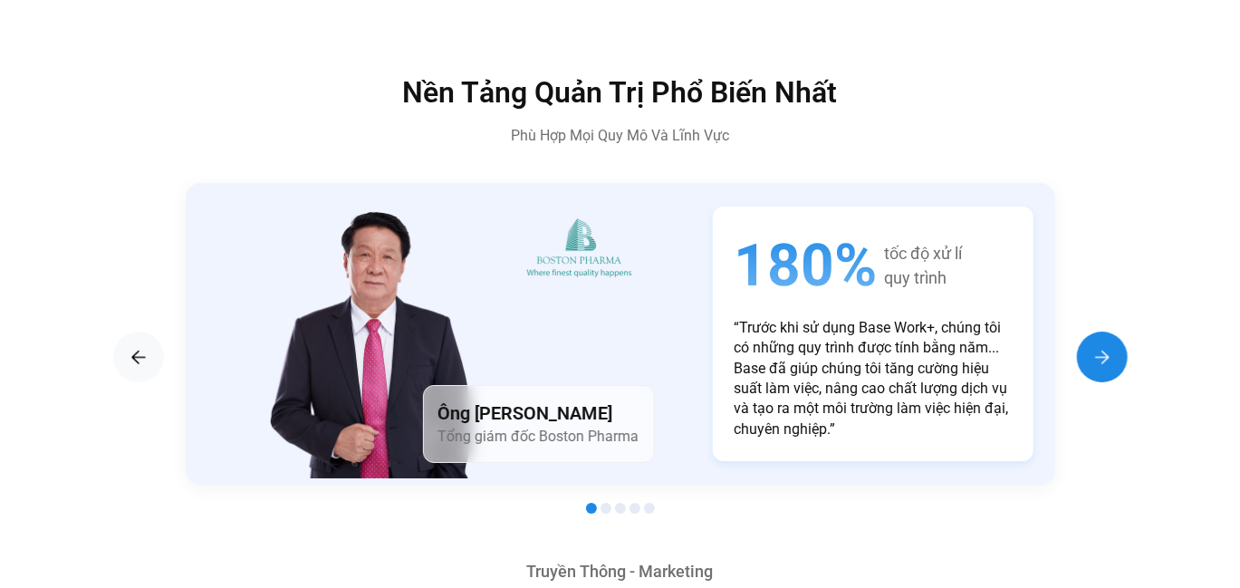
click at [1109, 346] on img "Next slide" at bounding box center [1102, 357] width 22 height 22
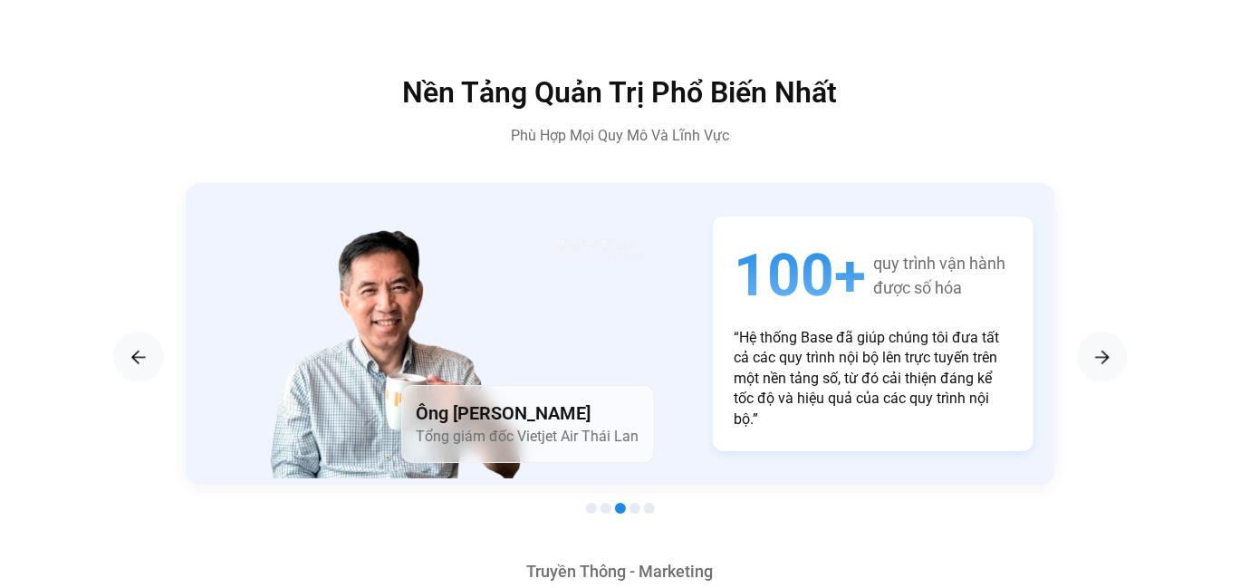
click at [122, 292] on section "Ông [PERSON_NAME] Giám đốc Tài chính 247 Express 200+ bưu cục được số hóa & kết…" at bounding box center [620, 351] width 1014 height 337
click at [122, 331] on div "Previous slide" at bounding box center [138, 356] width 51 height 51
